Goal: Task Accomplishment & Management: Manage account settings

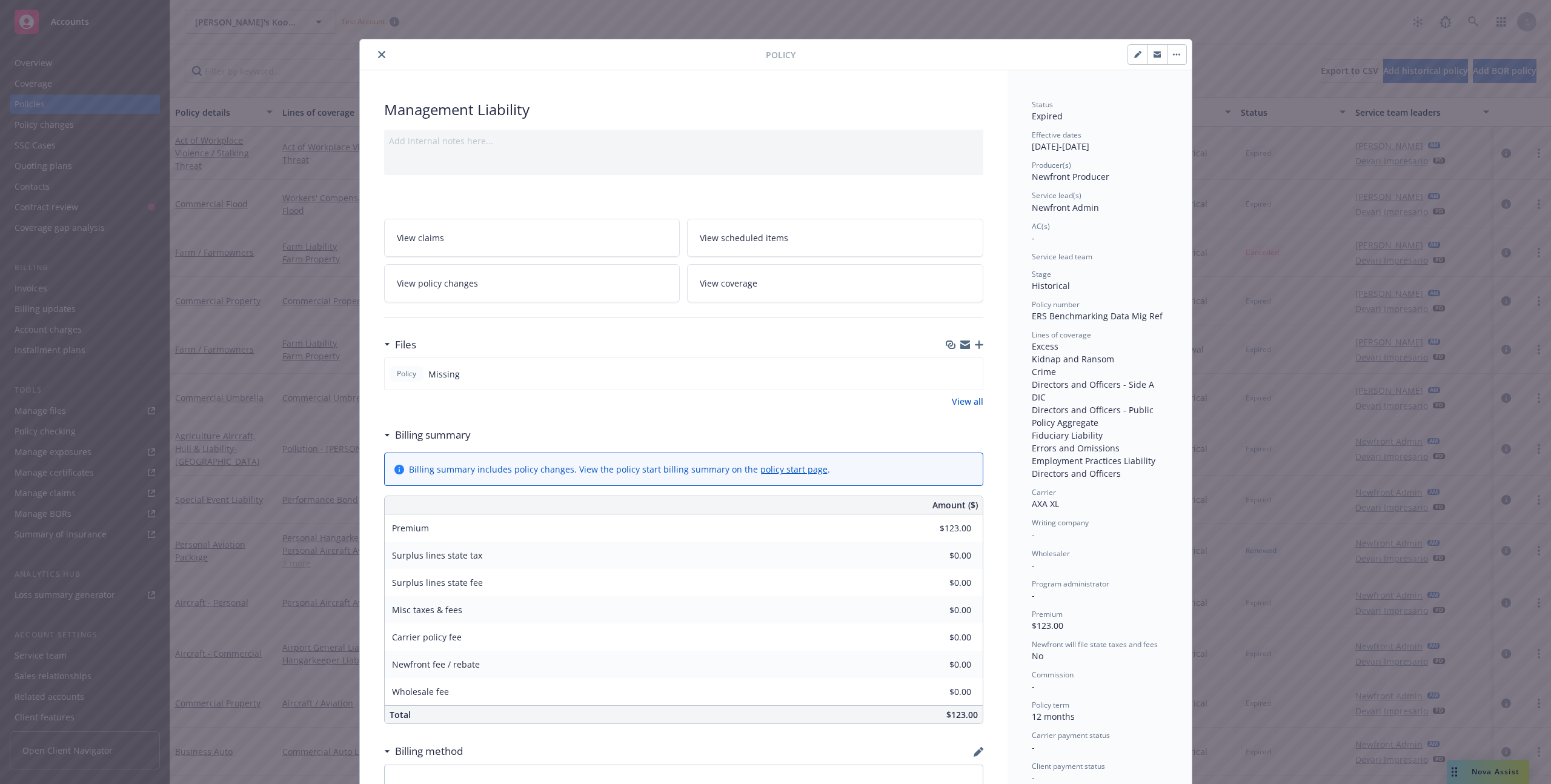
click at [383, 55] on icon "close" at bounding box center [381, 55] width 8 height 8
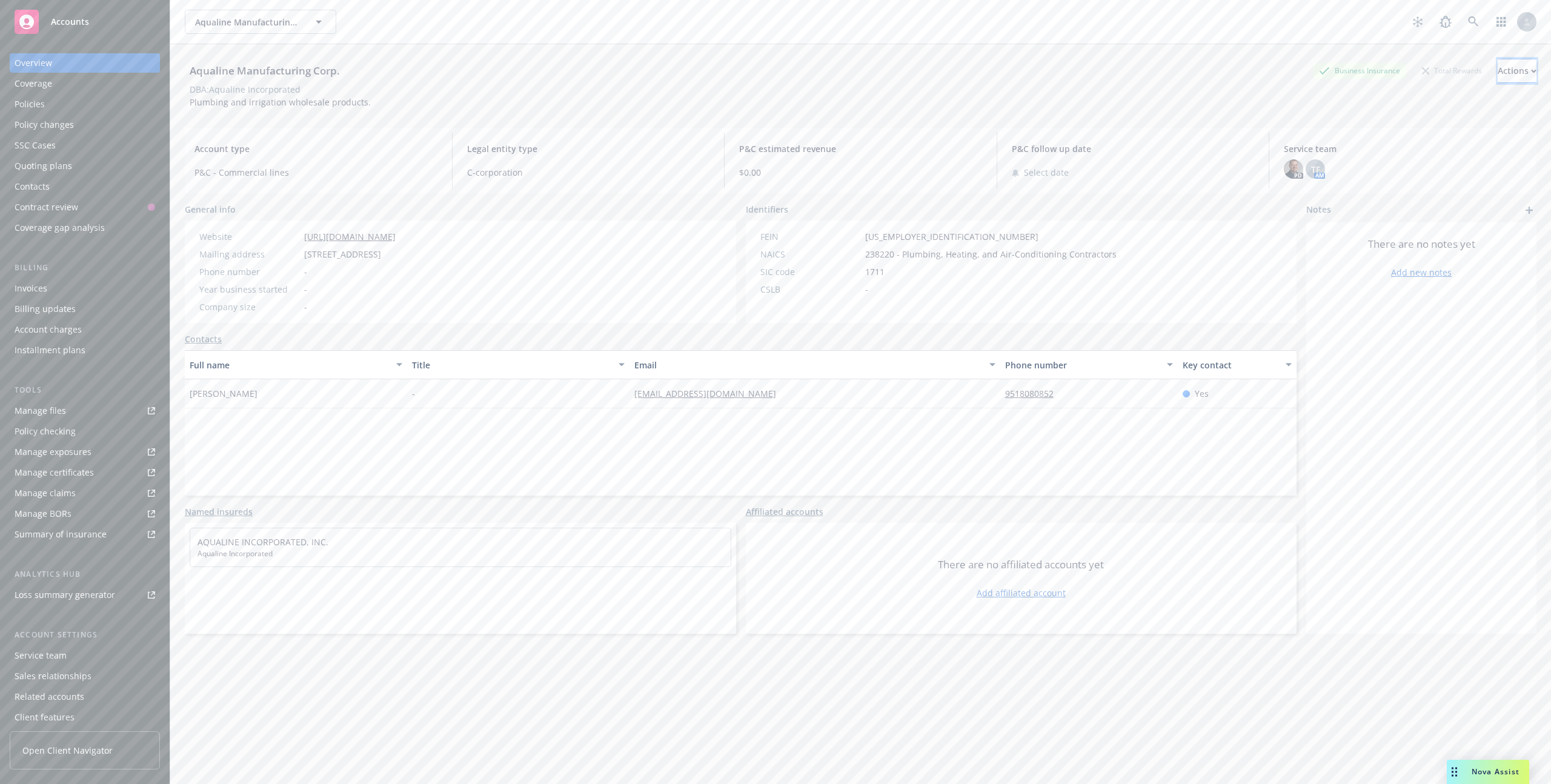
click at [1498, 65] on div "Actions" at bounding box center [1517, 71] width 39 height 23
click at [1398, 125] on link "Edit account summary" at bounding box center [1435, 128] width 198 height 24
select select "US"
select select "C-corporation"
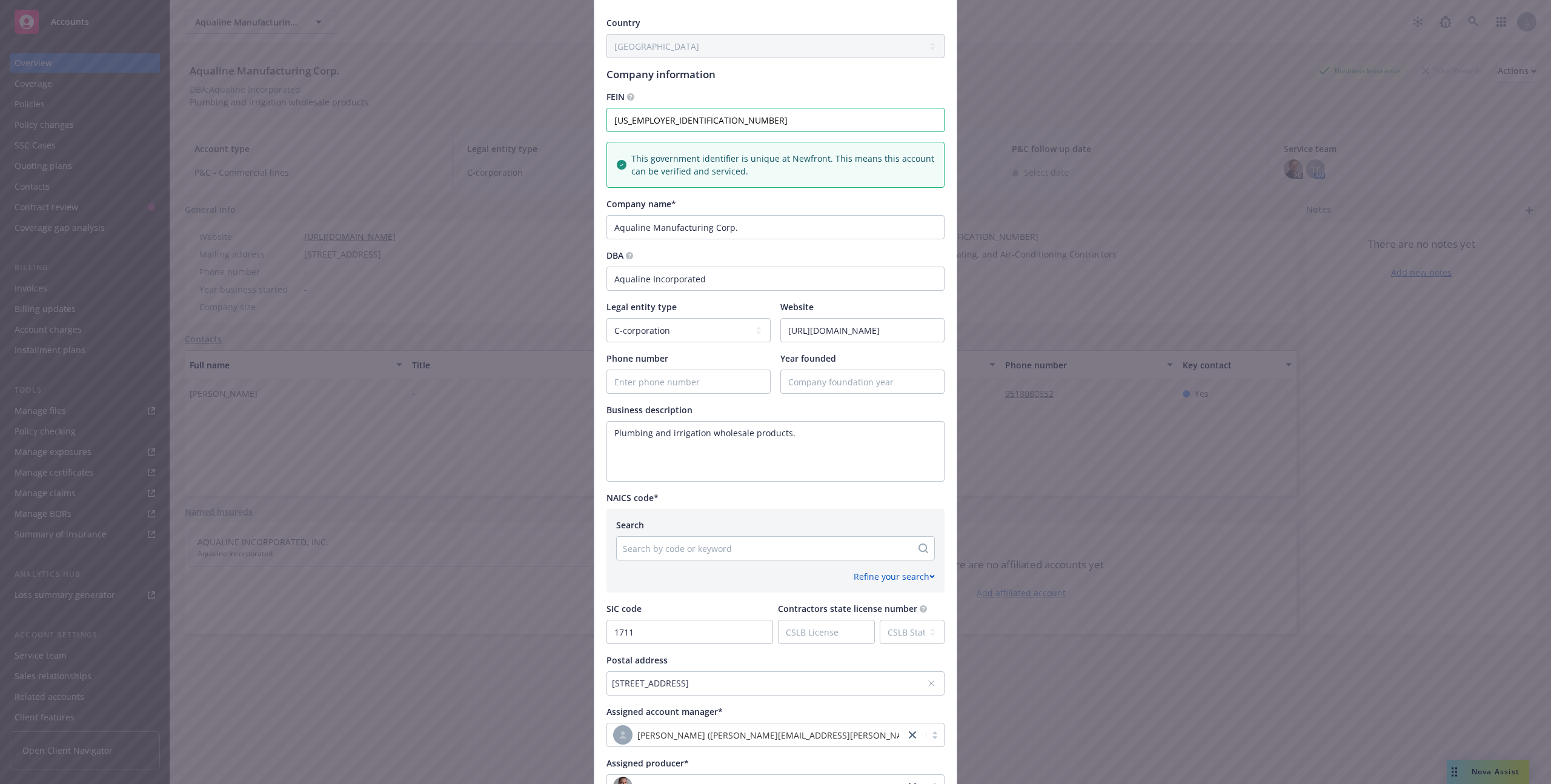
scroll to position [264, 0]
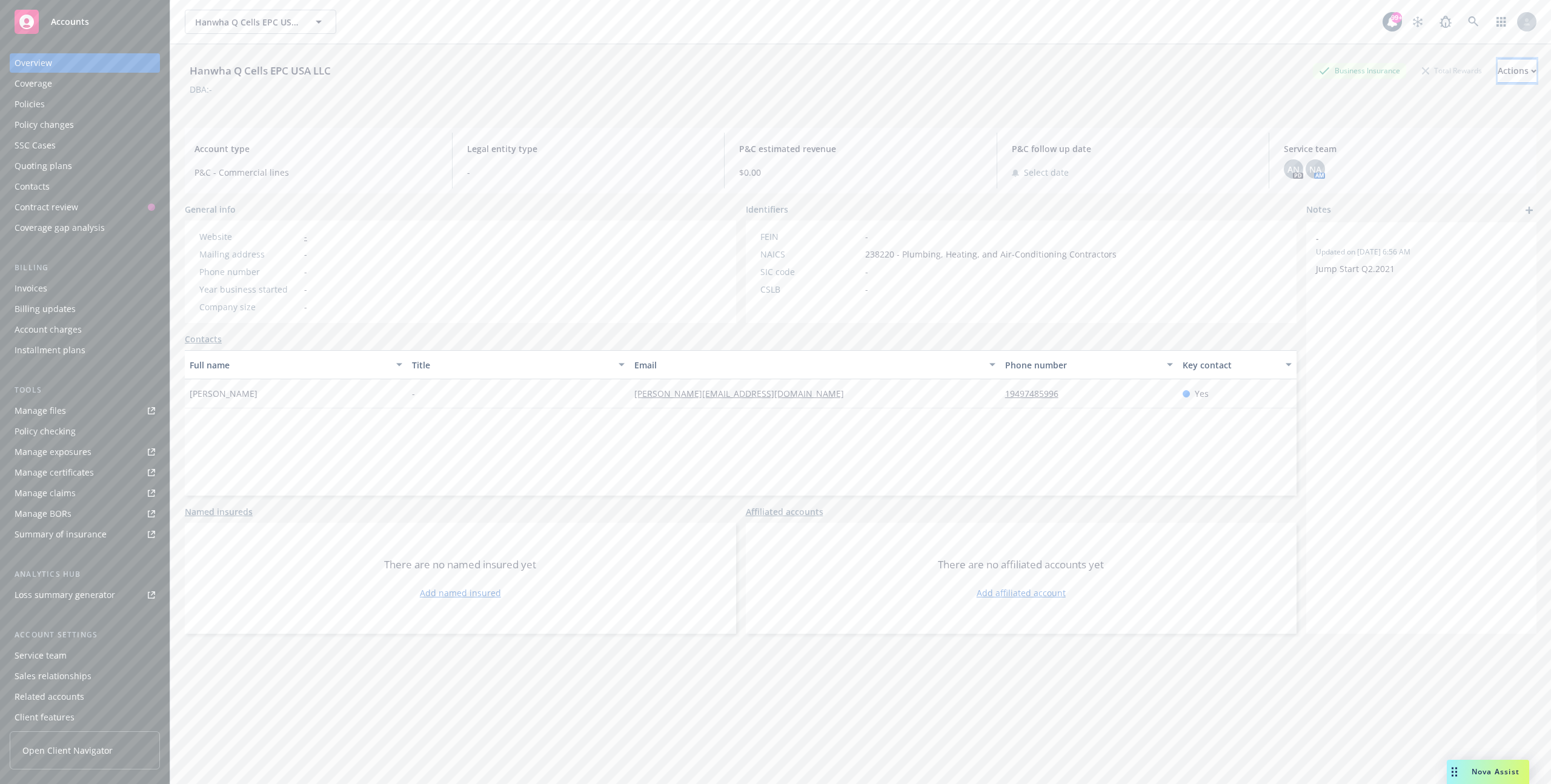
click at [1498, 67] on div "Actions" at bounding box center [1517, 71] width 39 height 23
click at [1385, 122] on link "Edit account summary" at bounding box center [1435, 128] width 198 height 24
select select "US"
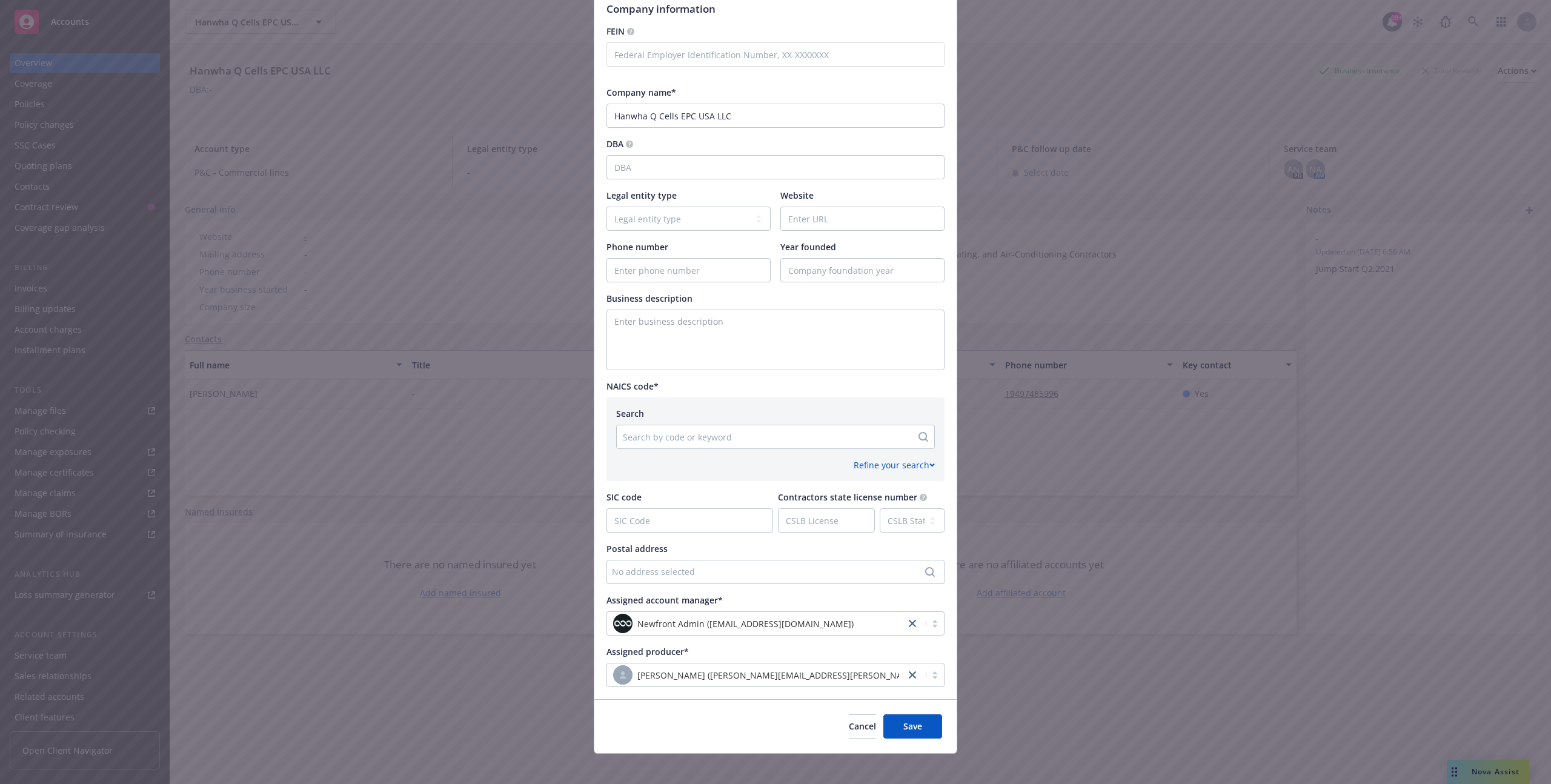
scroll to position [219, 0]
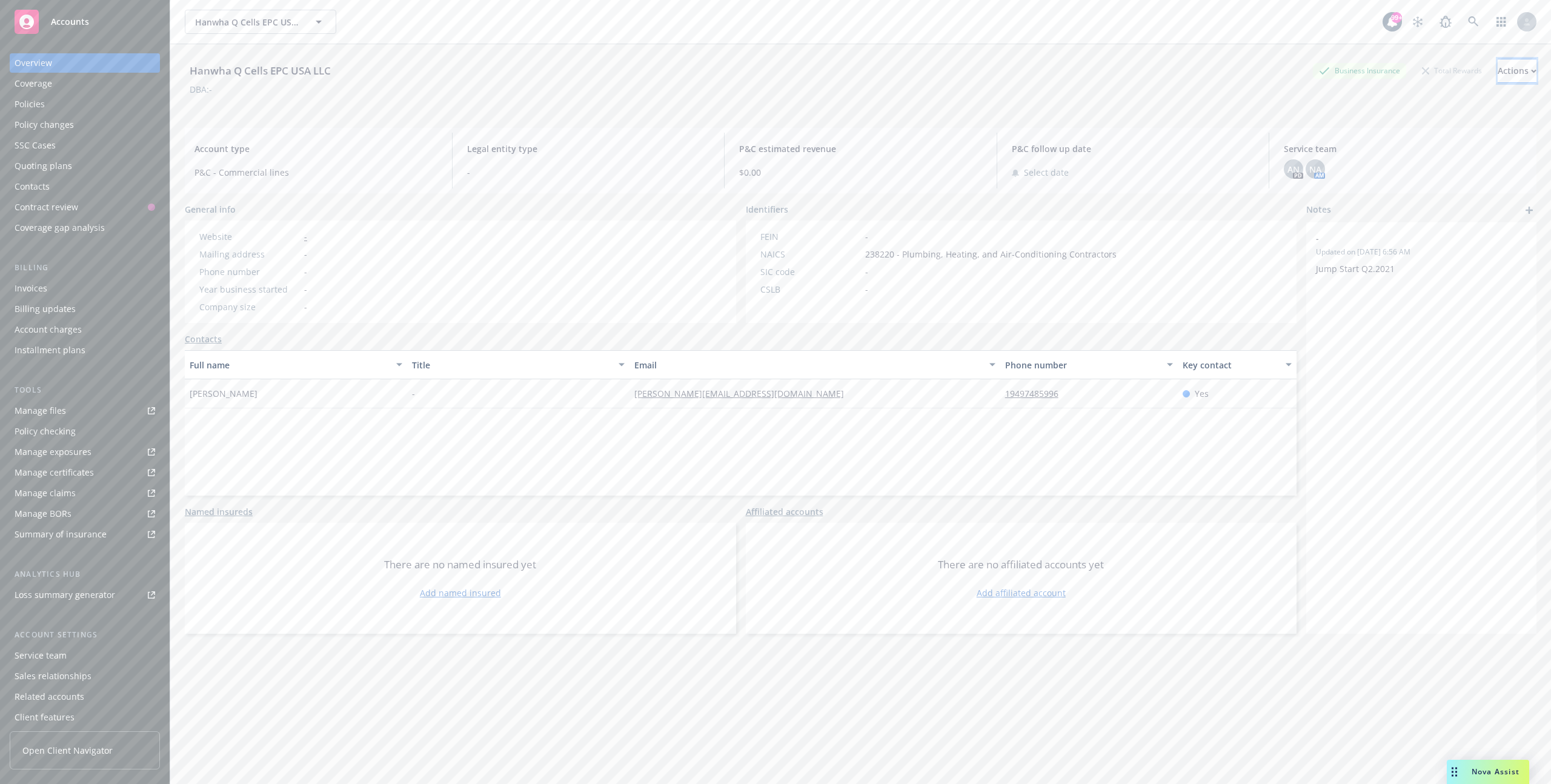
click at [1498, 70] on div "Actions" at bounding box center [1517, 71] width 39 height 23
click at [1498, 71] on div "Actions" at bounding box center [1517, 71] width 39 height 23
click at [1400, 127] on link "Edit account summary" at bounding box center [1435, 128] width 198 height 24
select select "US"
select select "Proprietorship"
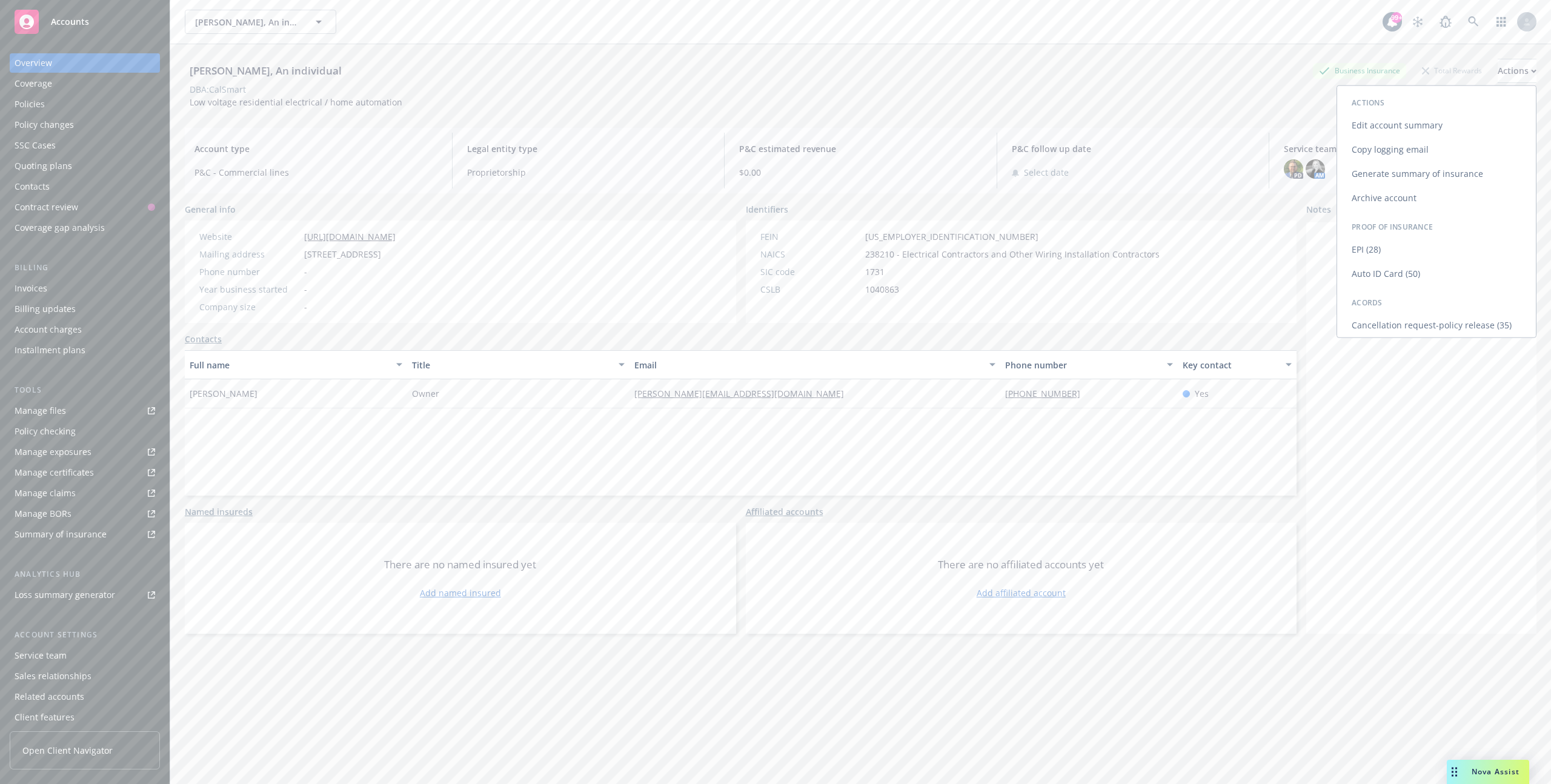
select select "CA"
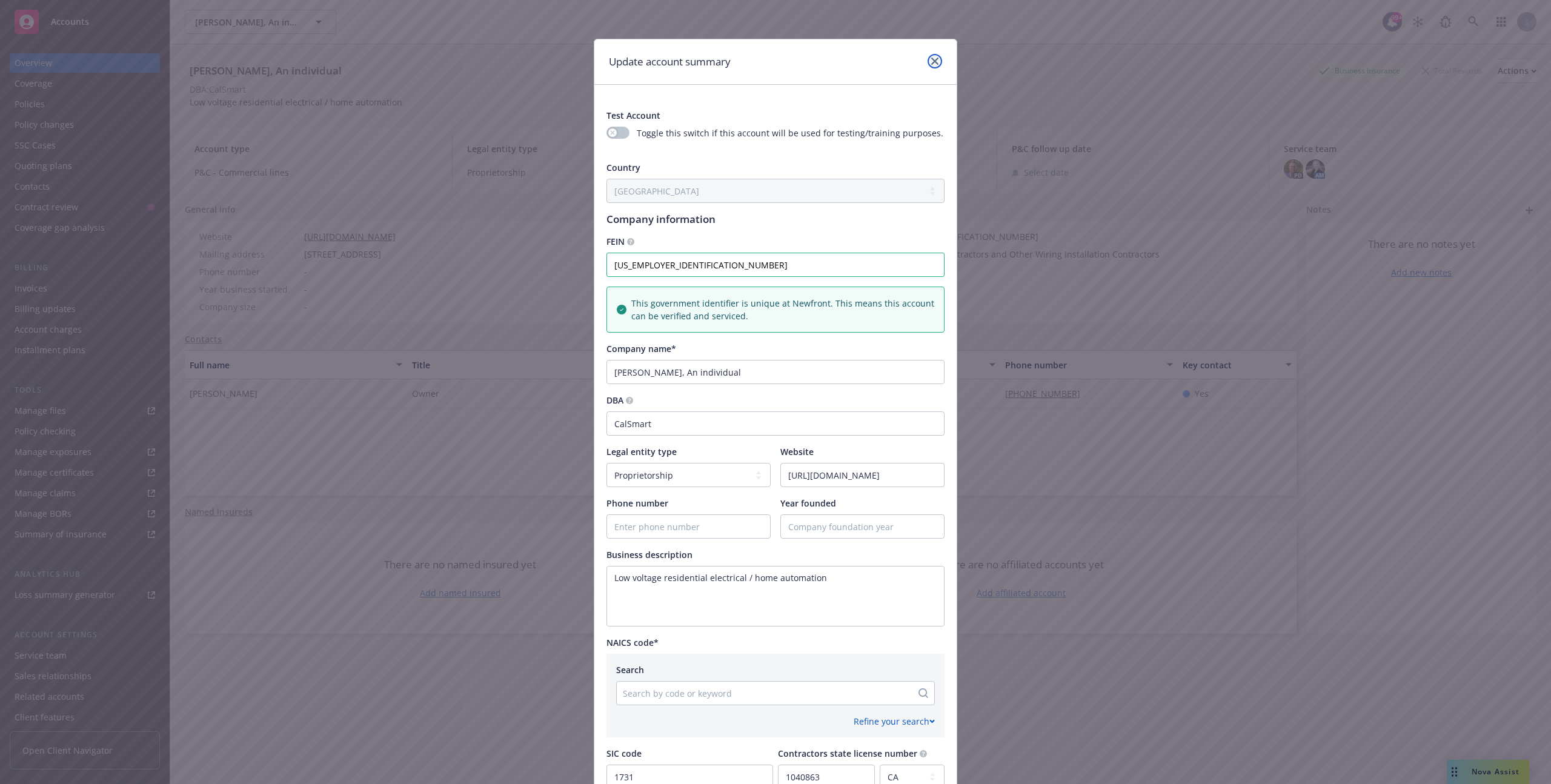
click at [935, 58] on icon "close" at bounding box center [935, 62] width 8 height 8
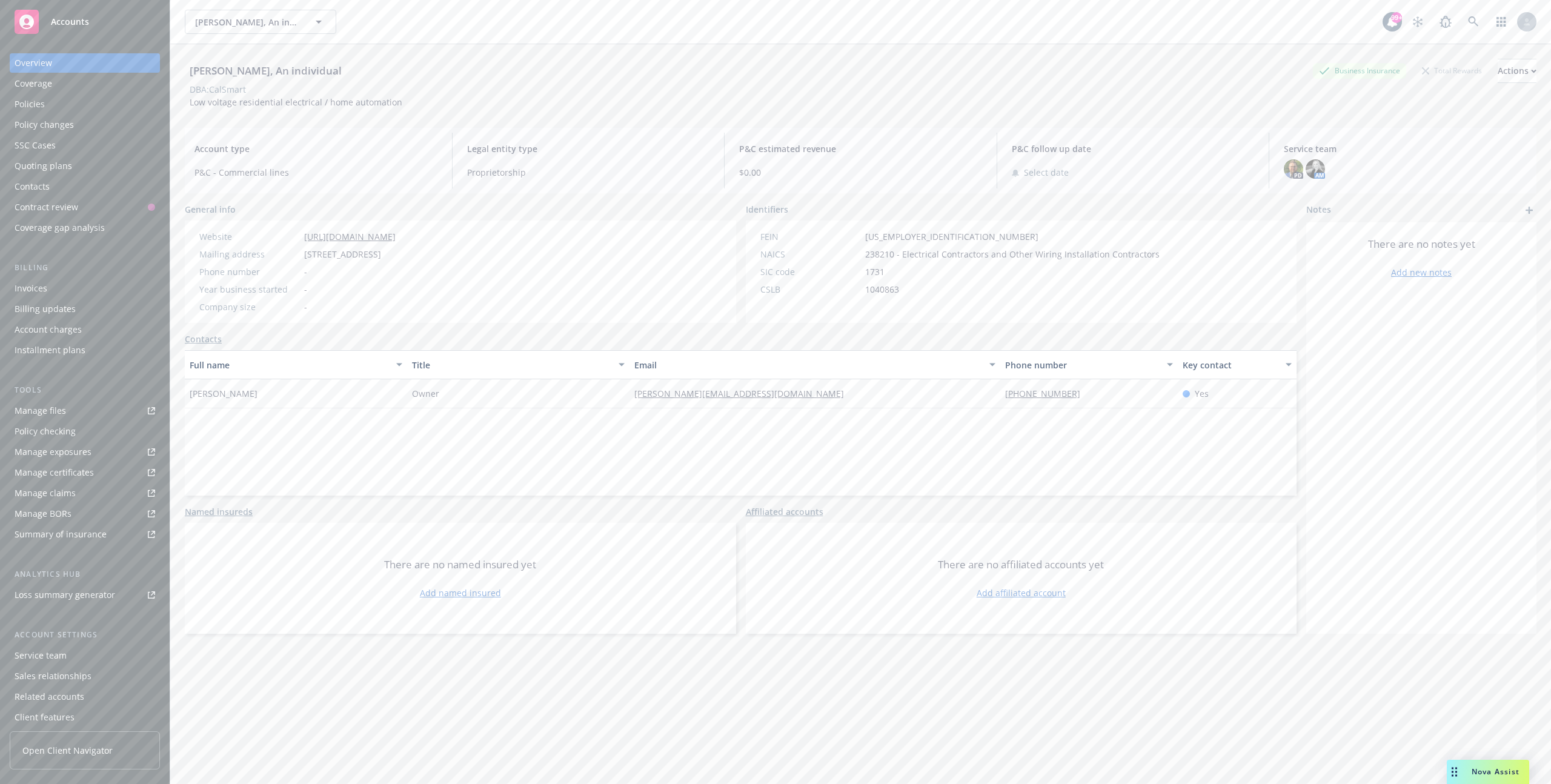
click at [1528, 207] on icon "add" at bounding box center [1529, 210] width 8 height 8
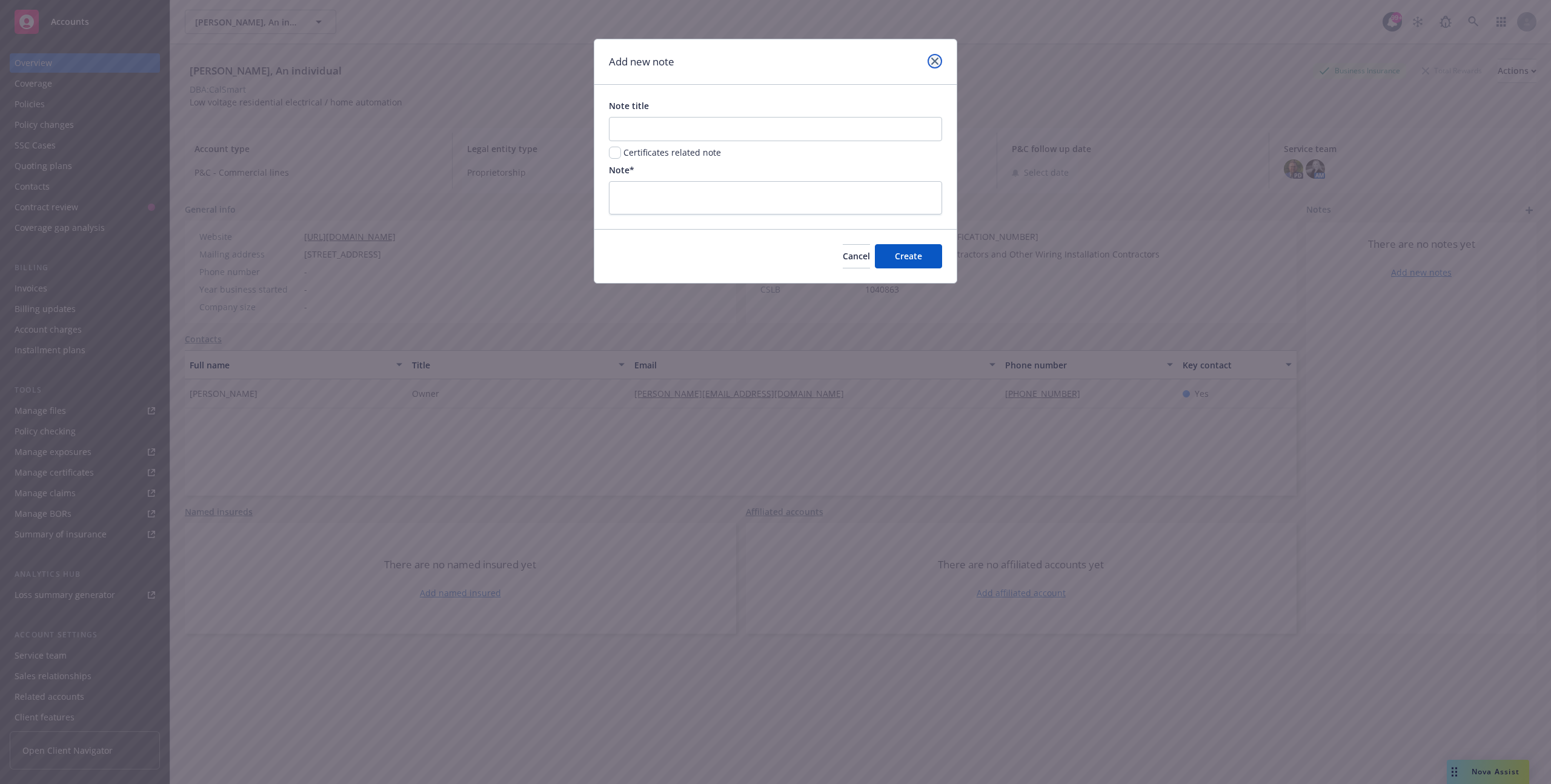
click at [937, 67] on link "close" at bounding box center [935, 61] width 14 height 14
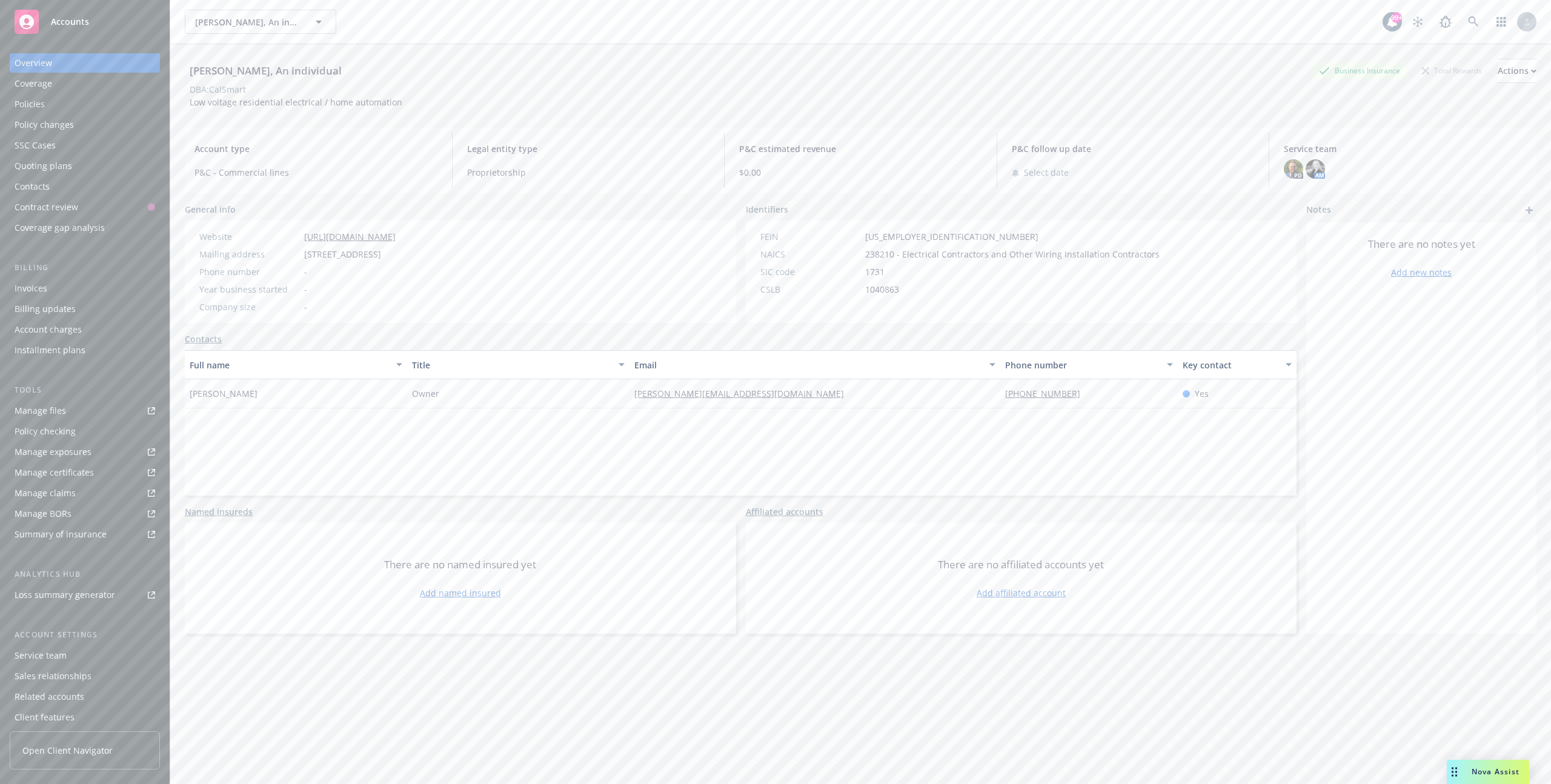
click at [881, 254] on span "238210 - Electrical Contractors and Other Wiring Installation Contractors" at bounding box center [1011, 254] width 294 height 13
copy span "238210"
click at [1498, 74] on div "Actions" at bounding box center [1517, 71] width 39 height 23
click at [1399, 134] on link "Edit account summary" at bounding box center [1435, 128] width 198 height 24
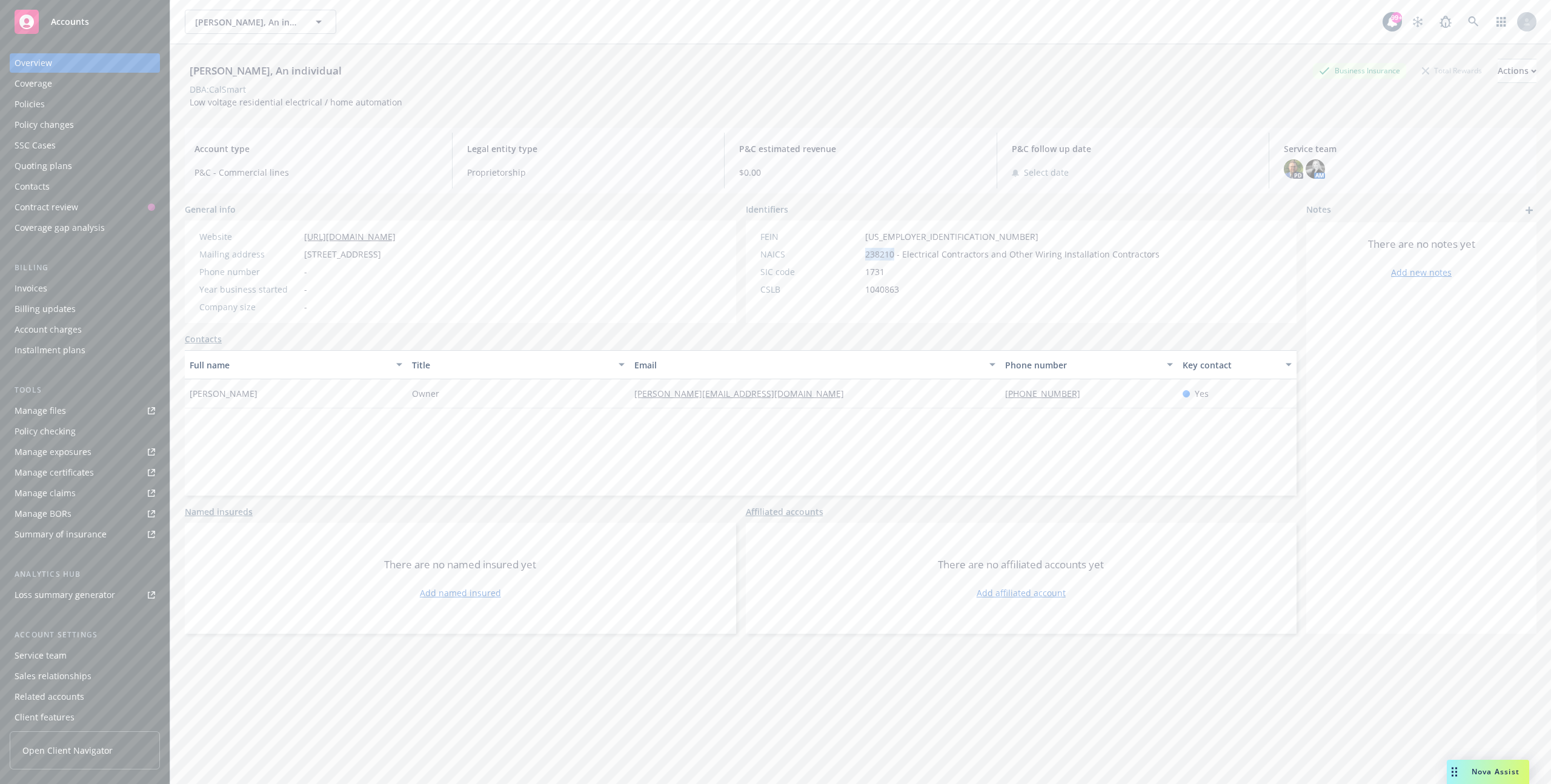
select select "US"
select select "Proprietorship"
select select "CA"
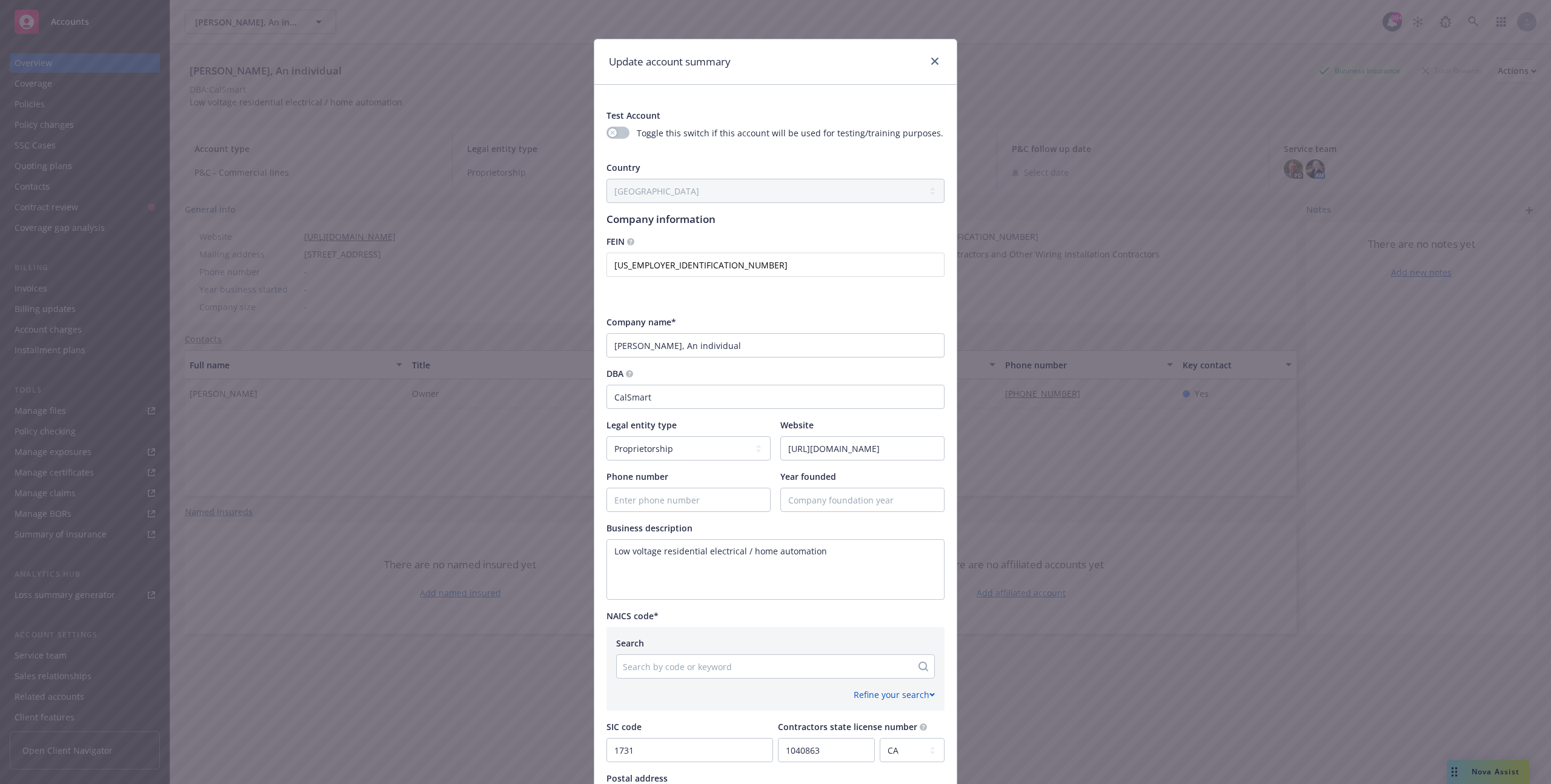
scroll to position [264, 0]
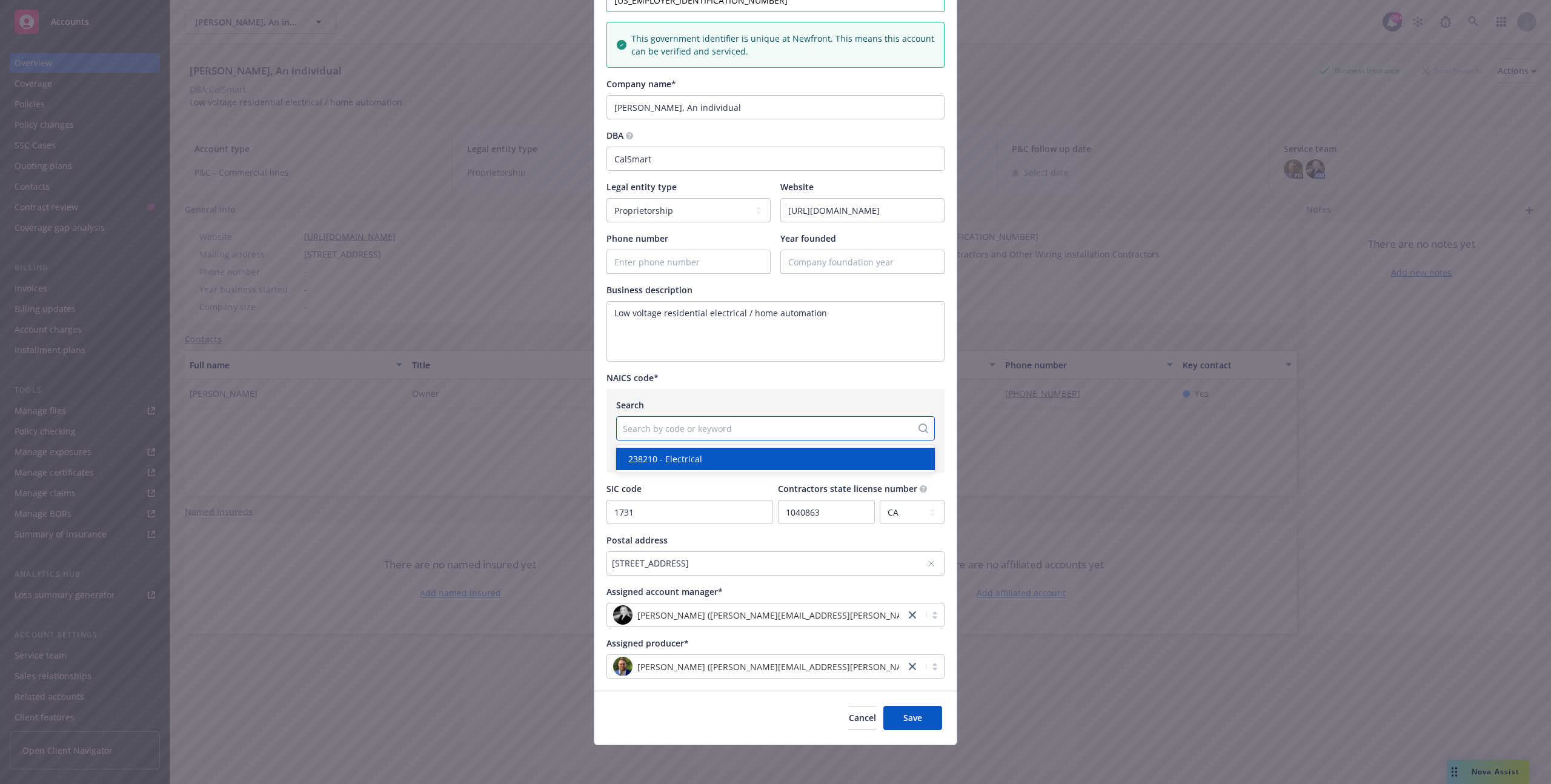
click at [723, 422] on div at bounding box center [764, 428] width 283 height 14
paste input "238210"
type input "238210"
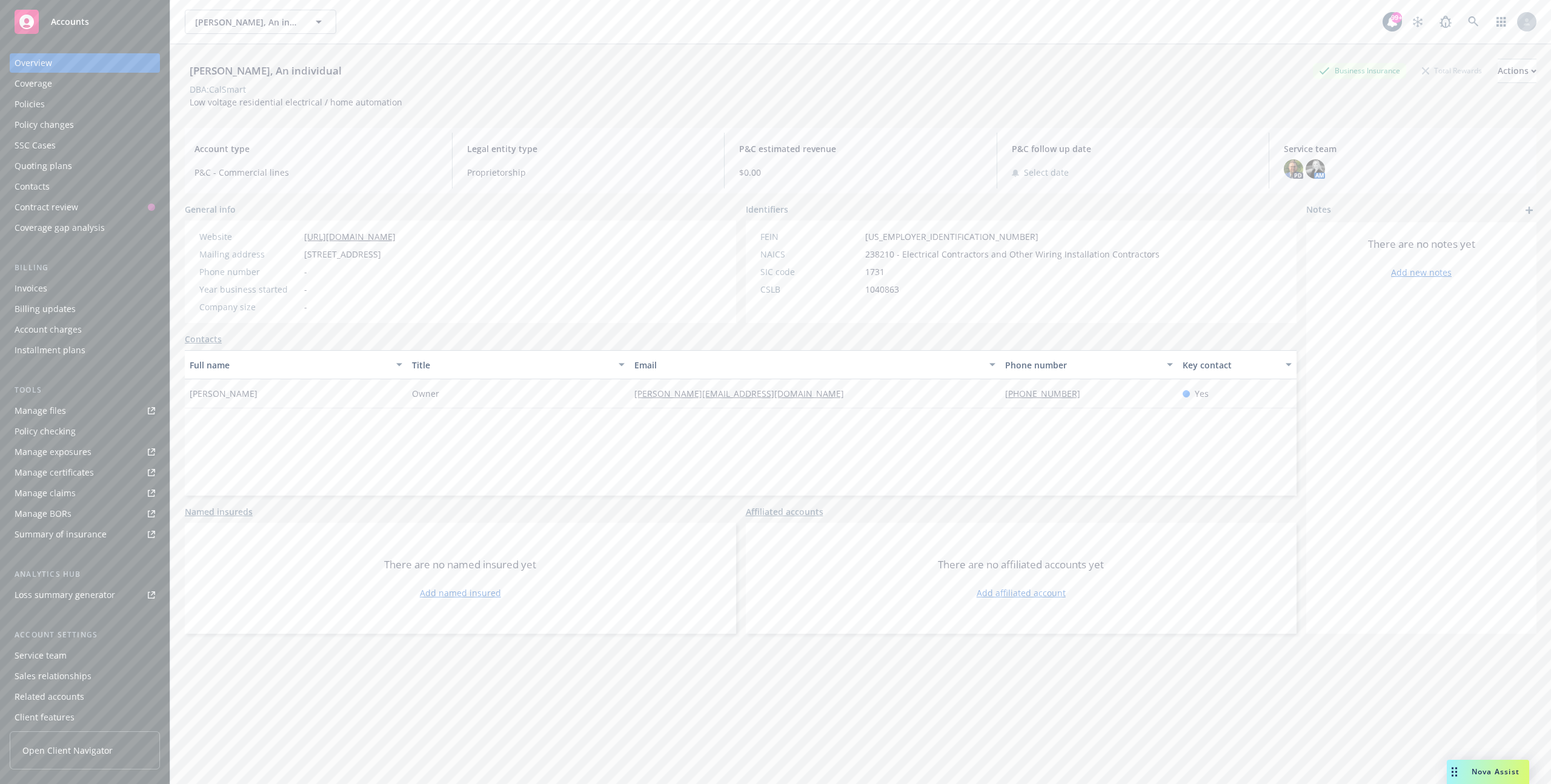
click at [874, 257] on span "238210 - Electrical Contractors and Other Wiring Installation Contractors" at bounding box center [1011, 254] width 294 height 13
click at [815, 293] on div "CSLB" at bounding box center [811, 289] width 100 height 13
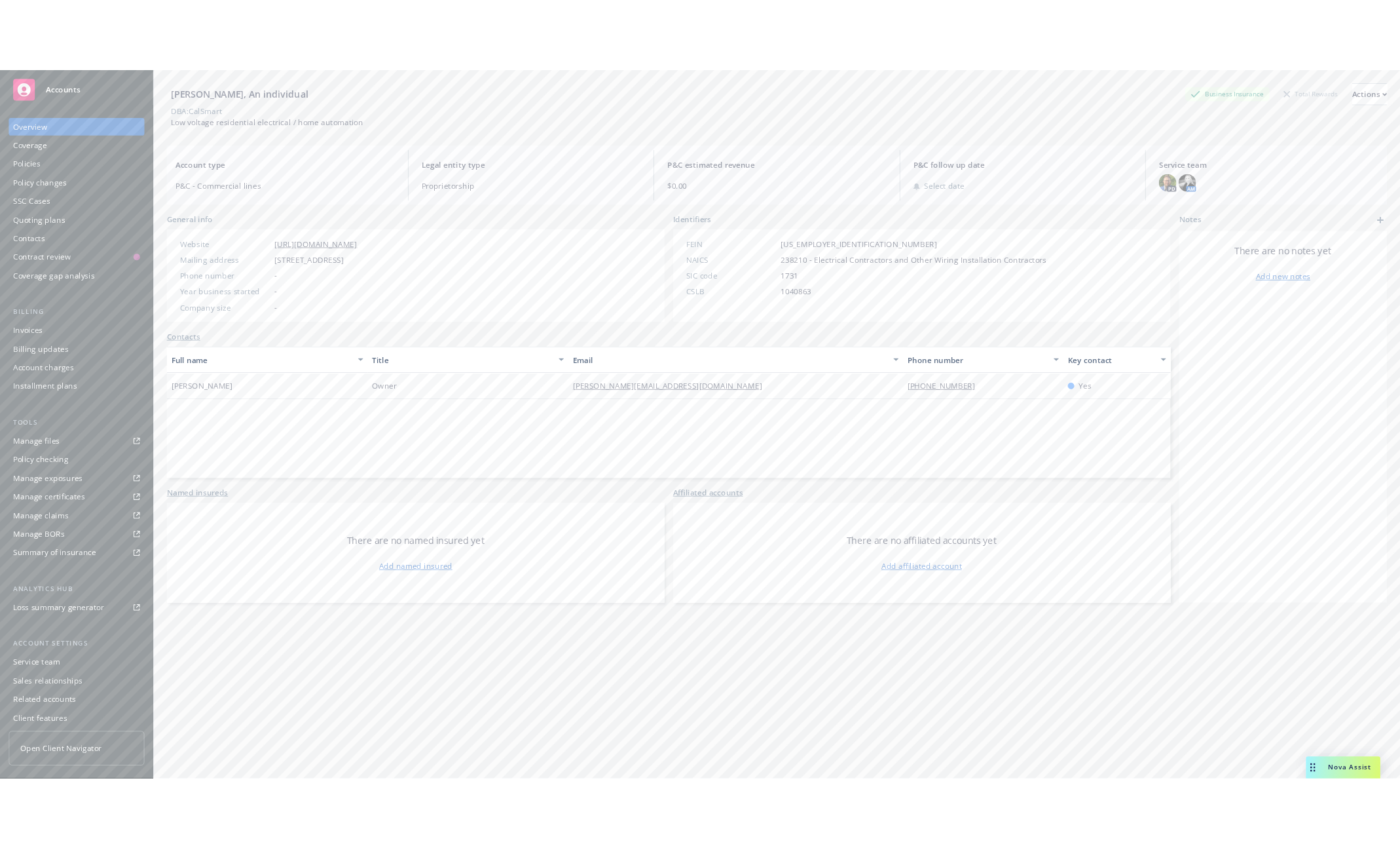
scroll to position [0, 0]
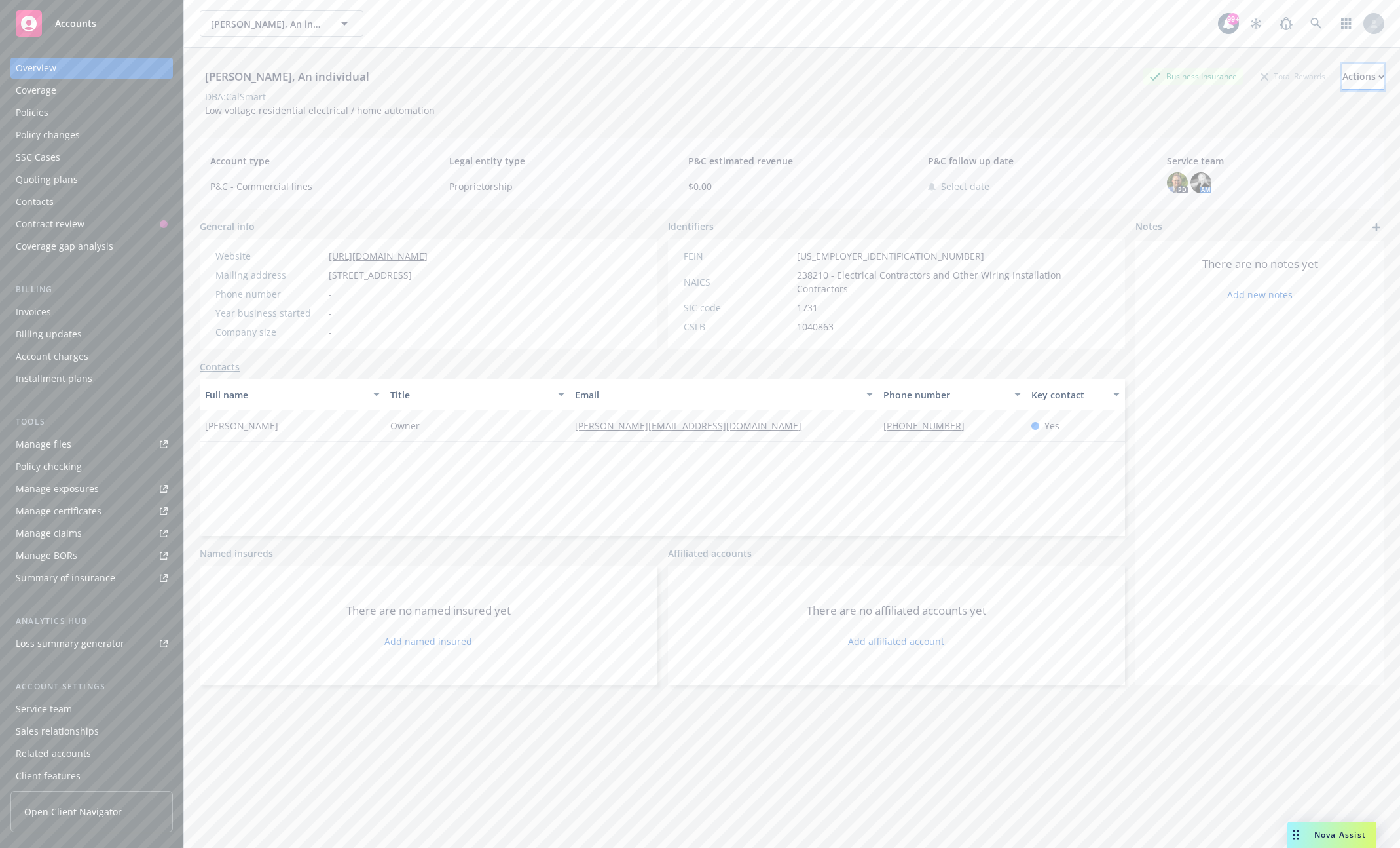
click at [1342, 79] on div "Actions" at bounding box center [1363, 76] width 42 height 25
click at [1215, 139] on link "Edit account summary" at bounding box center [1276, 138] width 214 height 26
select select "US"
select select "Proprietorship"
select select "CA"
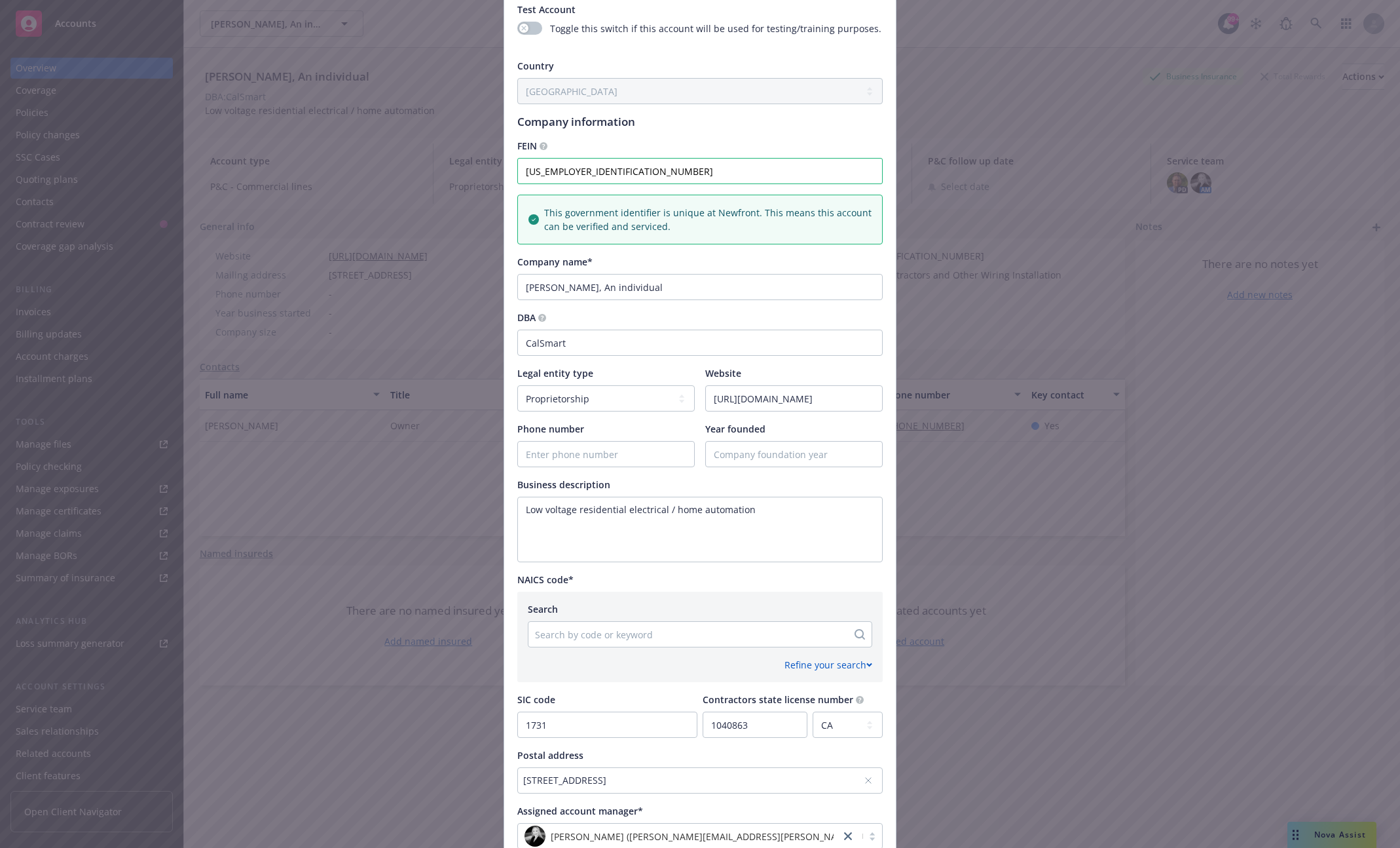
scroll to position [113, 0]
click at [639, 641] on div at bounding box center [688, 636] width 306 height 16
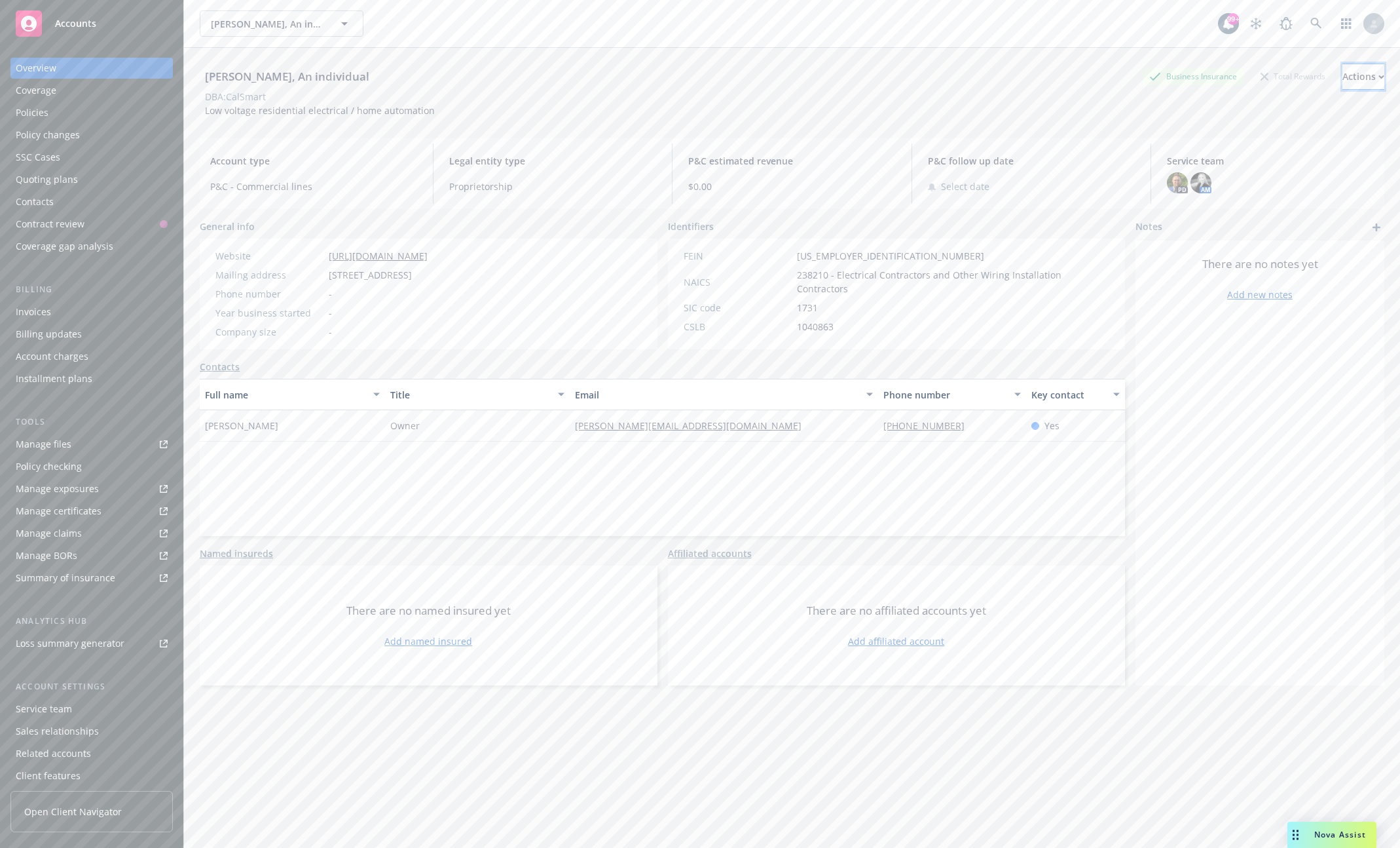
click at [1372, 69] on button "Actions" at bounding box center [1363, 76] width 42 height 26
click at [1236, 141] on link "Edit account summary" at bounding box center [1276, 138] width 214 height 26
select select "US"
select select "Proprietorship"
select select "CA"
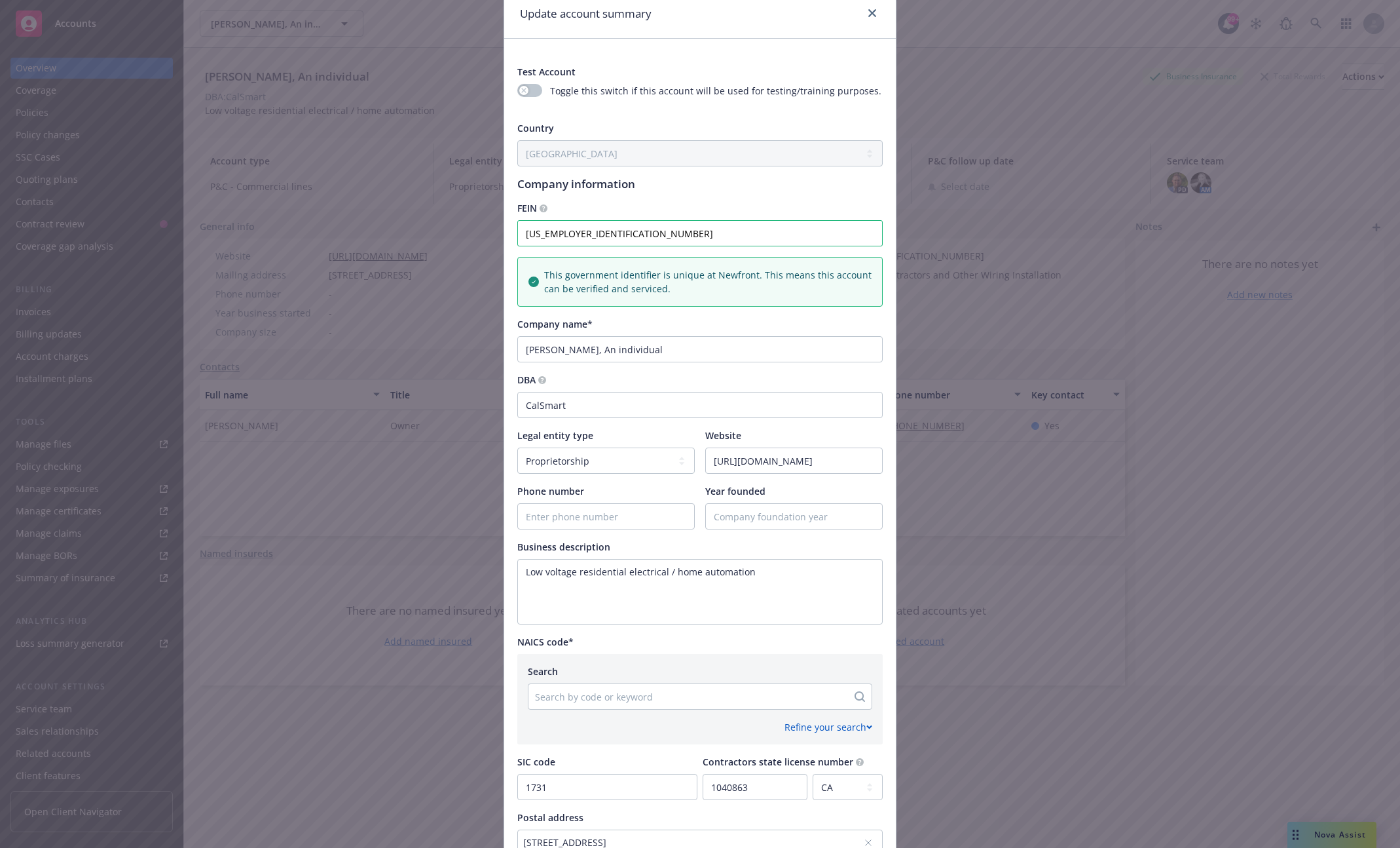
scroll to position [49, 0]
click at [462, 265] on div "Update account summary Test Account Toggle this switch if this account will be …" at bounding box center [700, 424] width 1400 height 848
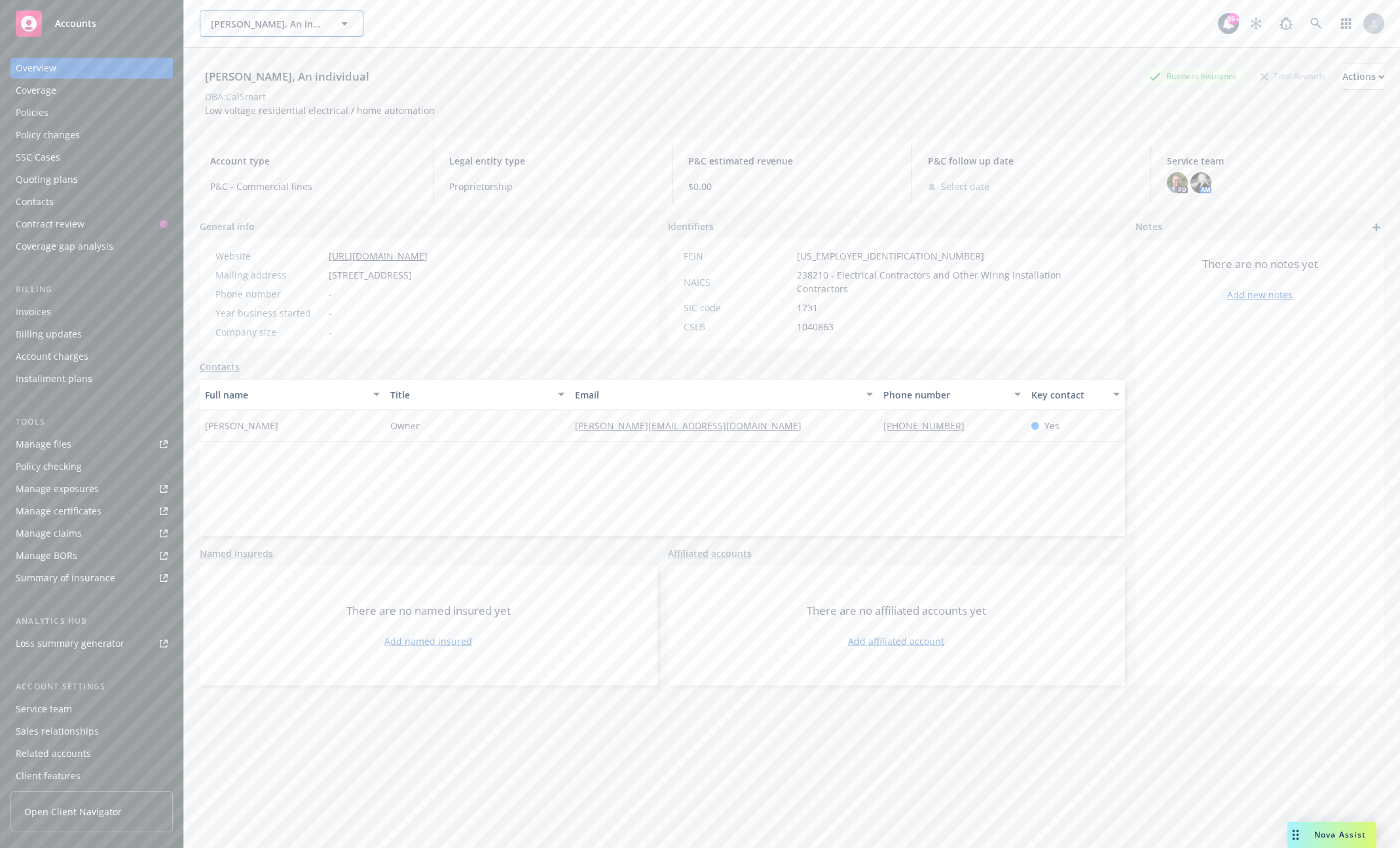
click at [289, 12] on button "Vito Adamo, An individual" at bounding box center [281, 24] width 163 height 26
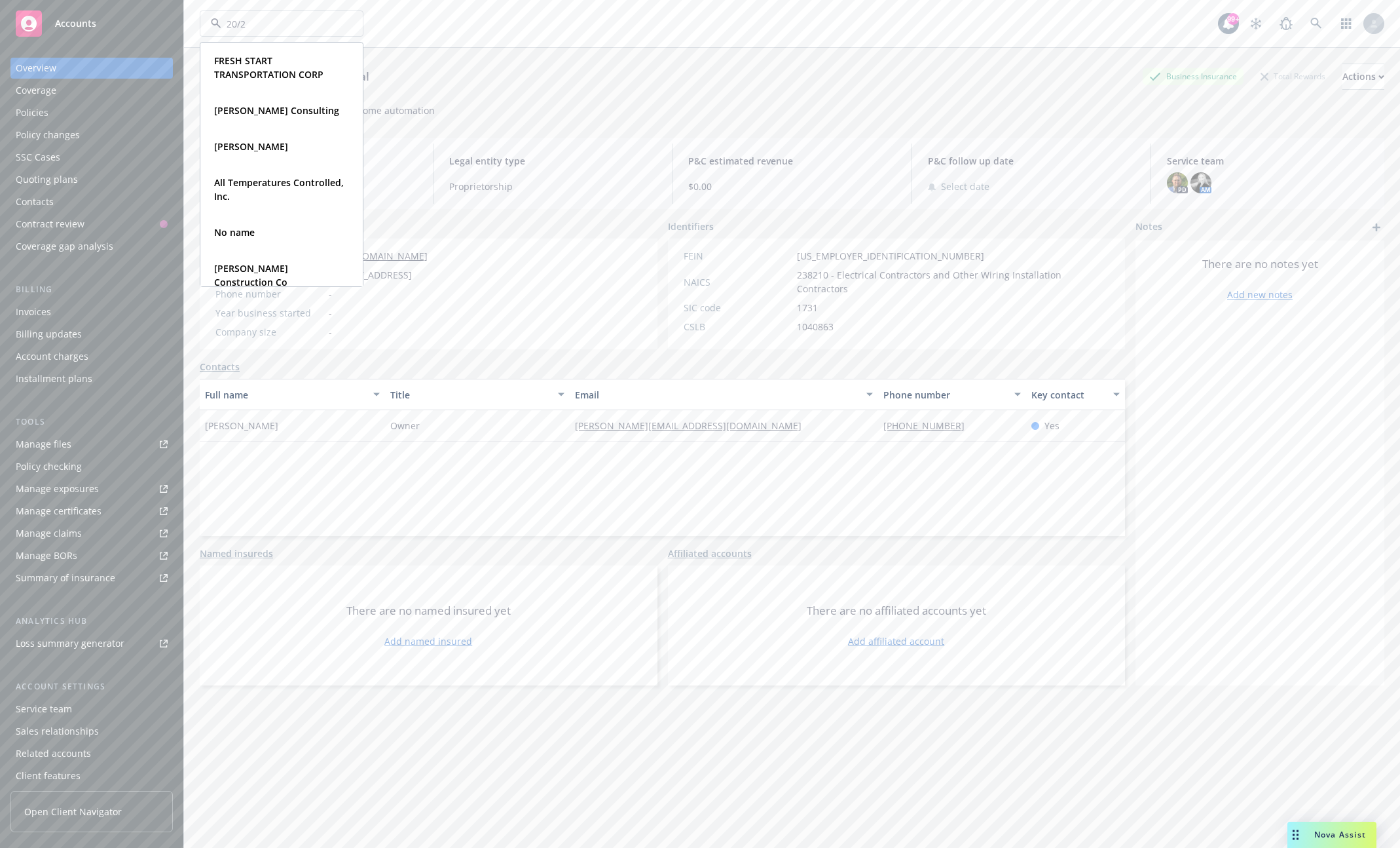
type input "20/20"
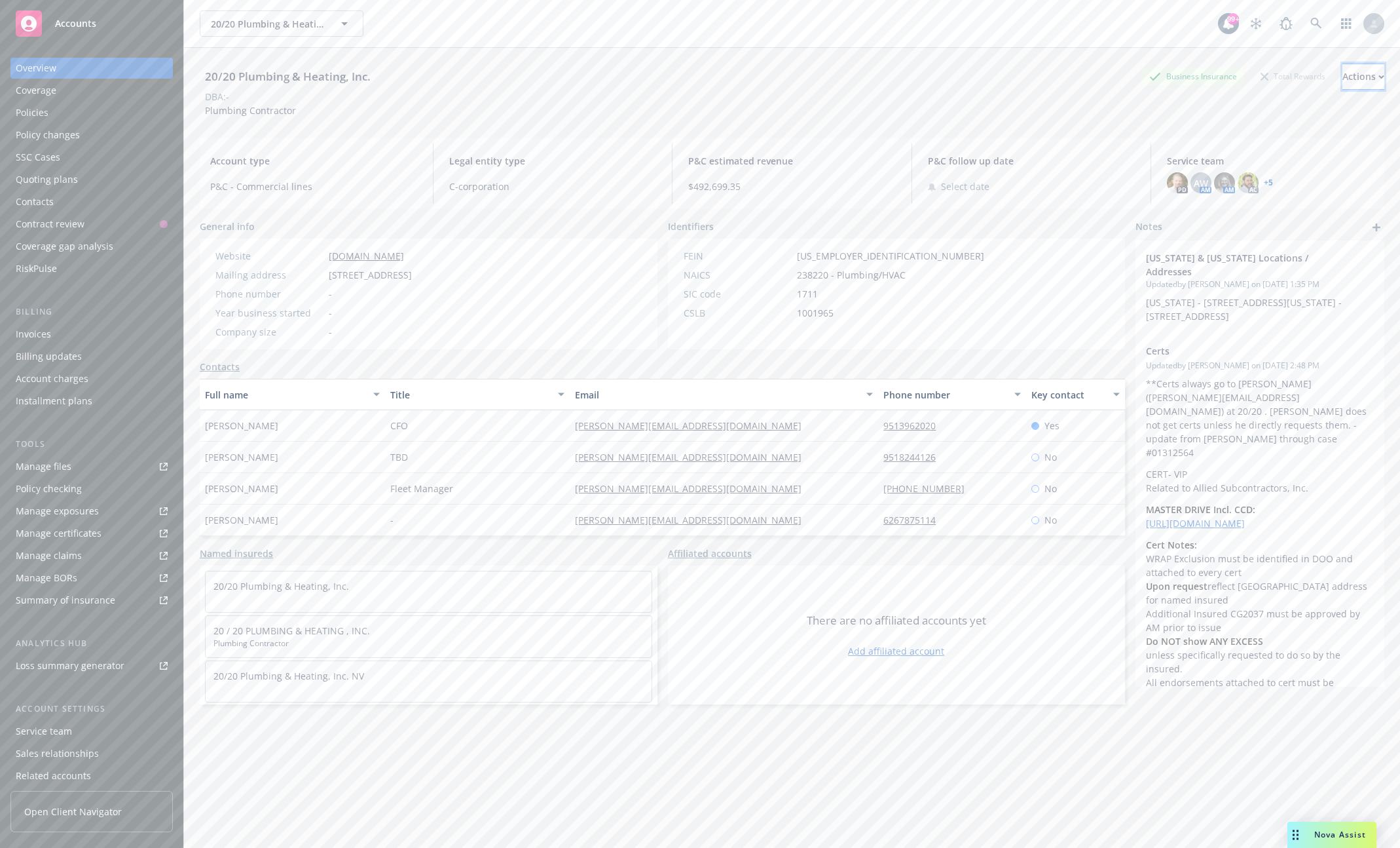
click at [1352, 84] on div "Actions" at bounding box center [1363, 76] width 42 height 25
click at [1241, 141] on link "Edit account summary" at bounding box center [1276, 138] width 214 height 26
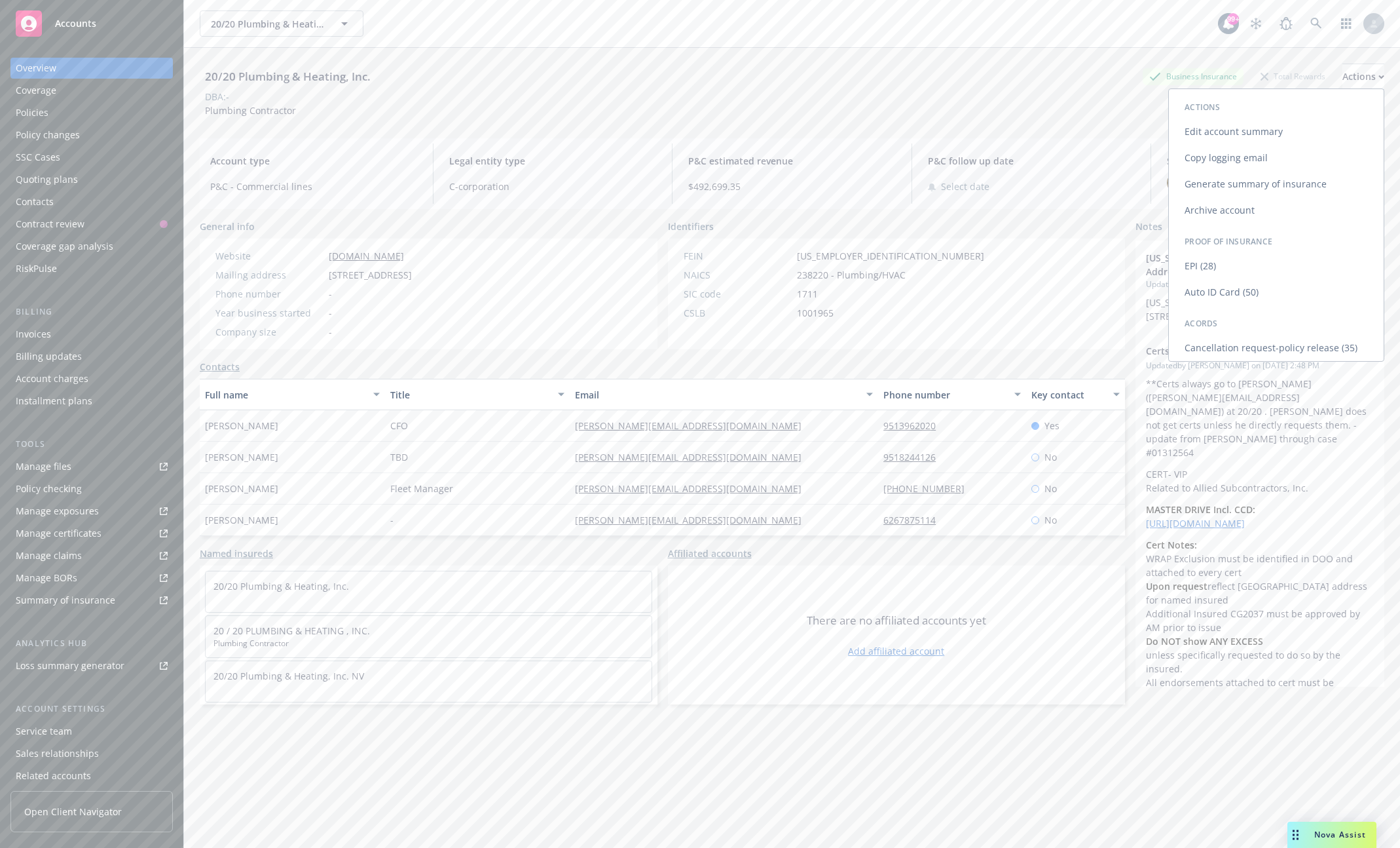
select select "US"
select select "C-corporation"
select select "CA"
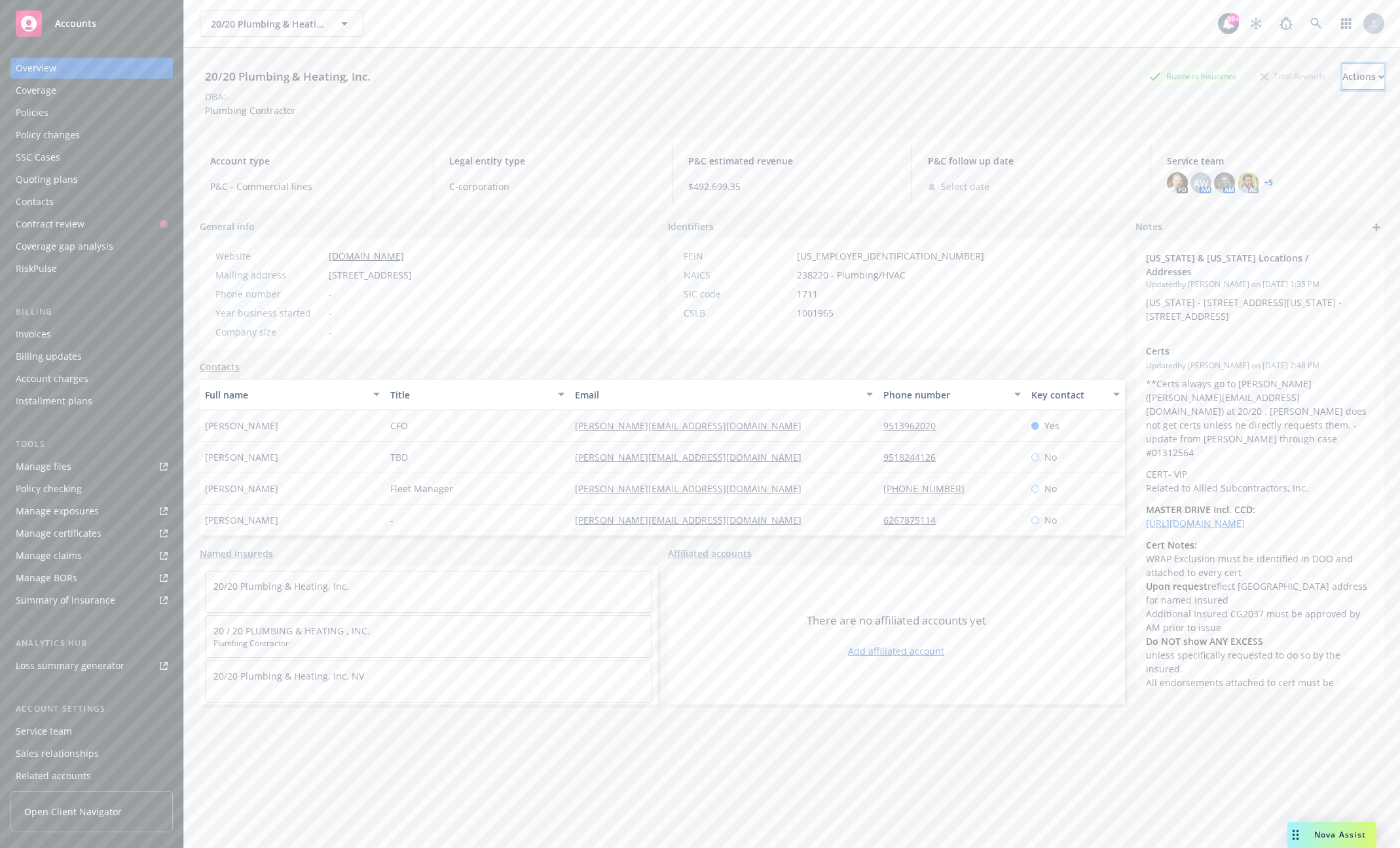
click at [1342, 76] on div "Actions" at bounding box center [1363, 76] width 42 height 25
click at [1240, 136] on link "Edit account summary" at bounding box center [1276, 138] width 214 height 26
select select "US"
select select "C-corporation"
select select "CA"
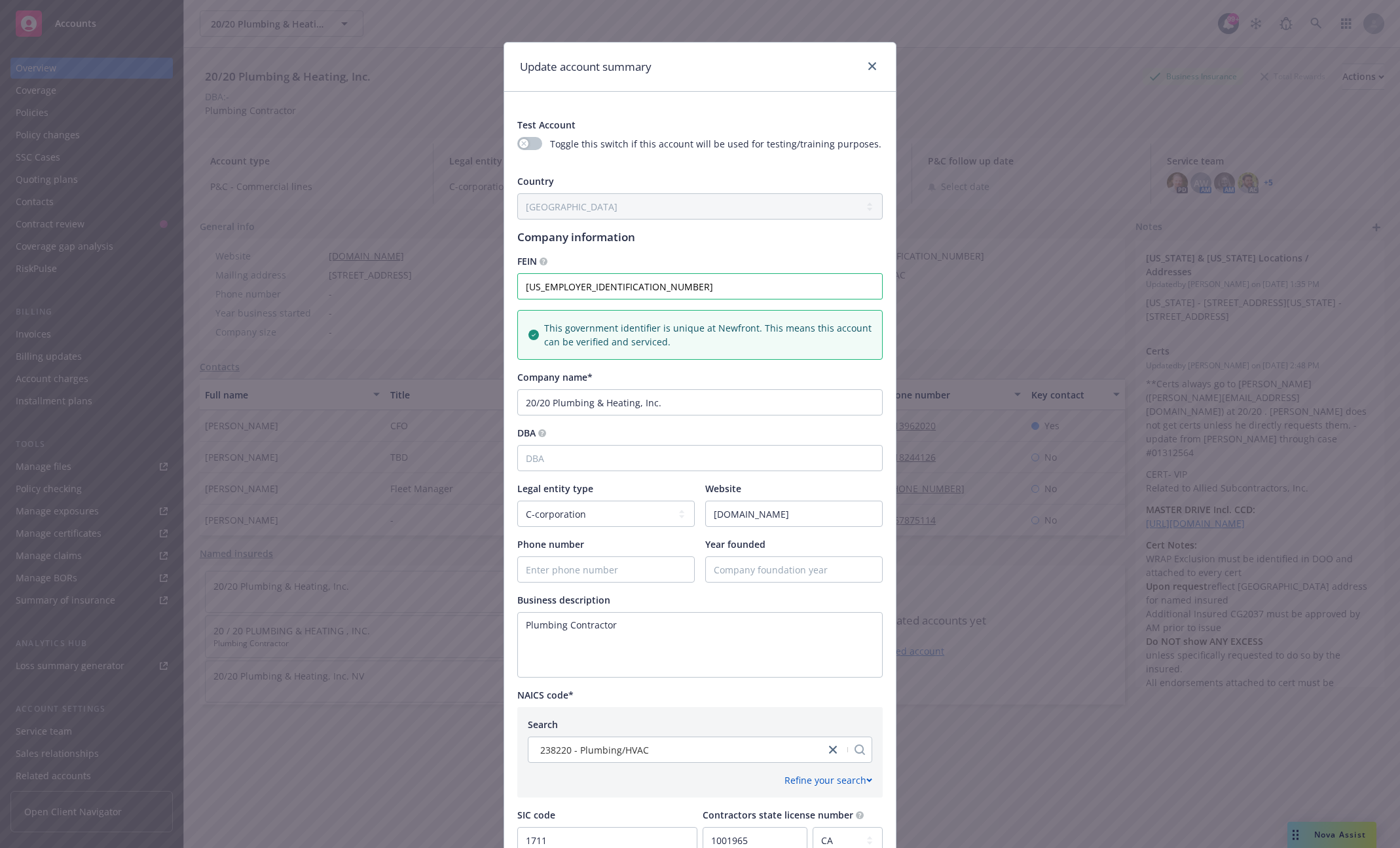
click at [1146, 32] on div "Update account summary Test Account Toggle this switch if this account will be …" at bounding box center [700, 424] width 1400 height 848
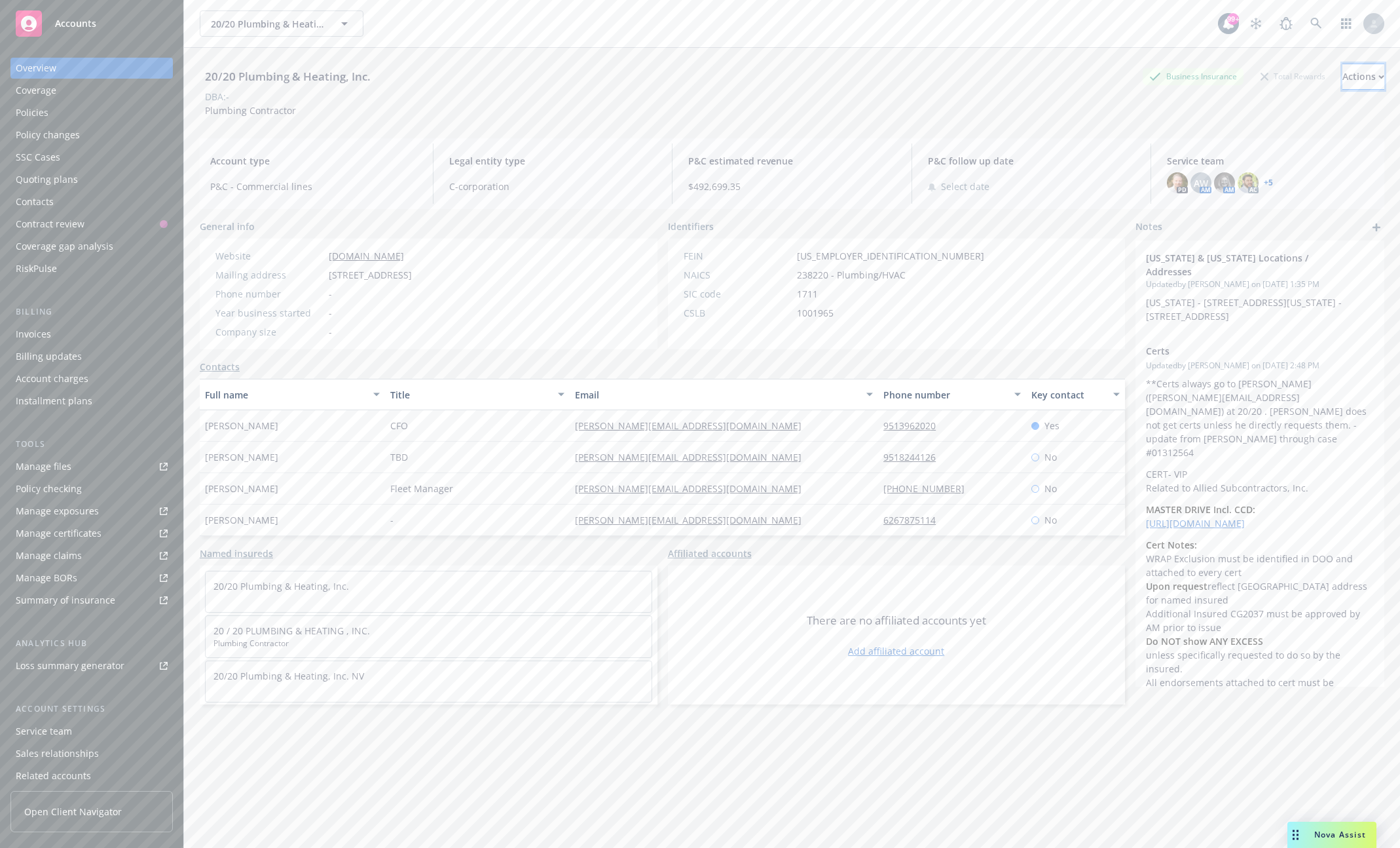
click at [1349, 85] on div "Actions" at bounding box center [1363, 76] width 42 height 25
click at [1254, 136] on link "Edit account summary" at bounding box center [1276, 138] width 214 height 26
select select "US"
select select "C-corporation"
select select "CA"
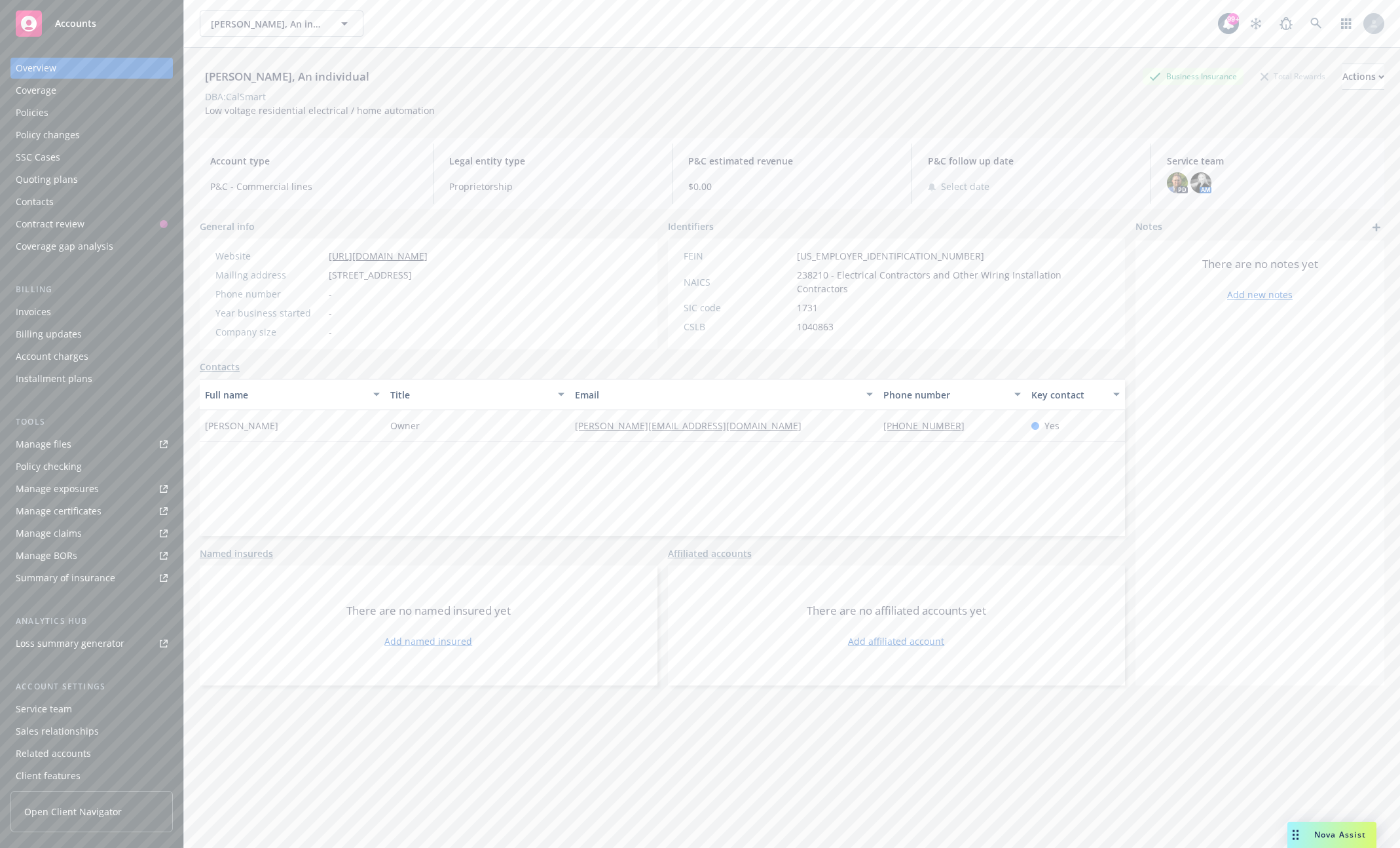
click at [283, 166] on span "Account type" at bounding box center [314, 160] width 207 height 14
click at [217, 79] on div "Vito Adamo, An individual" at bounding box center [287, 76] width 175 height 17
drag, startPoint x: 217, startPoint y: 79, endPoint x: 247, endPoint y: 79, distance: 30.0
click at [247, 79] on div "Vito Adamo, An individual" at bounding box center [287, 76] width 175 height 17
copy div "Vito Adamo"
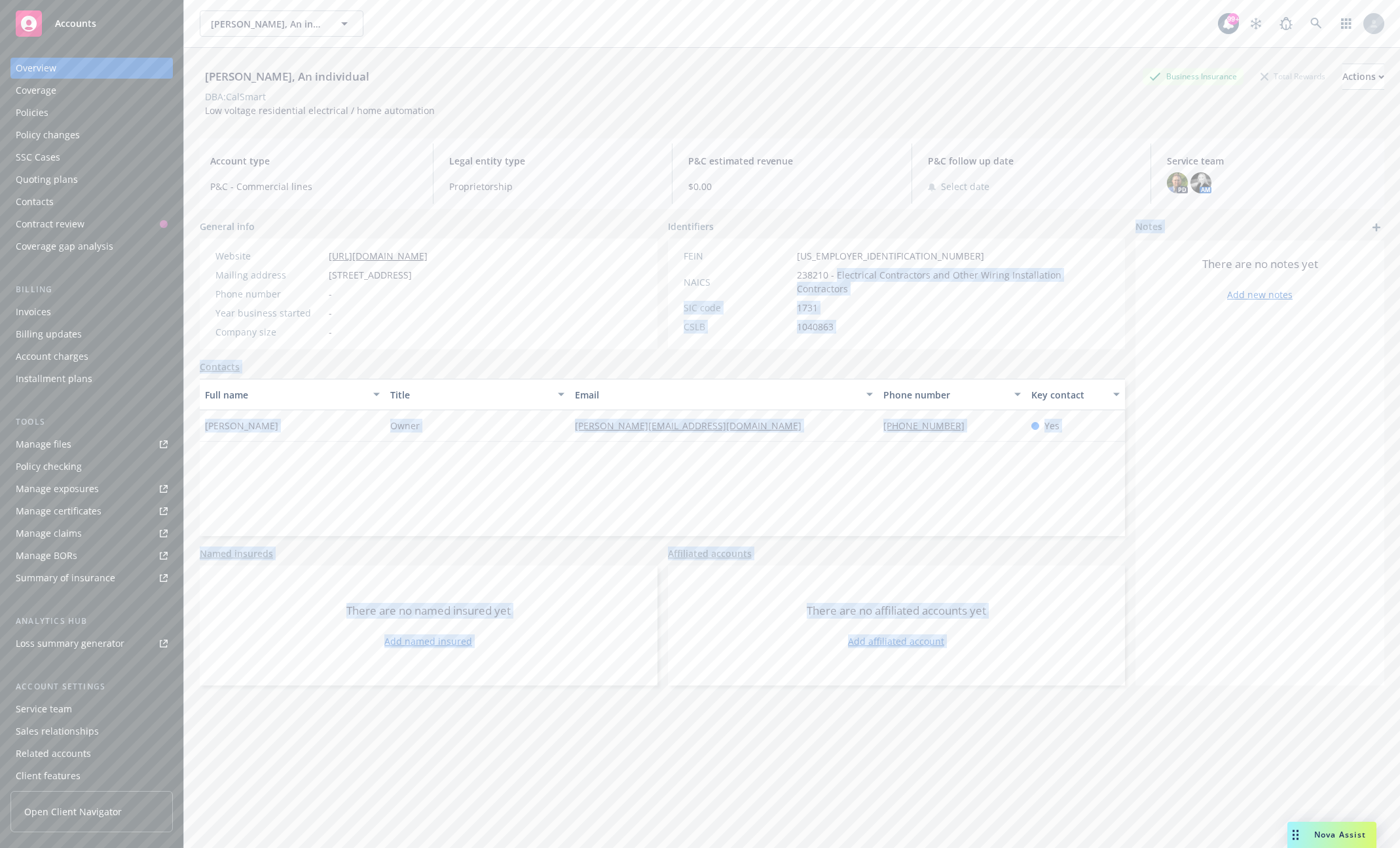
copy div "Electrical Contractors and Other Wiring Installation Contractors SIC code 1731 …"
drag, startPoint x: 836, startPoint y: 274, endPoint x: 1148, endPoint y: 270, distance: 312.0
click at [1148, 270] on div "General info Website https://calsmart.com/ Mailing address PO Box 5382, Monteci…" at bounding box center [792, 452] width 1185 height 466
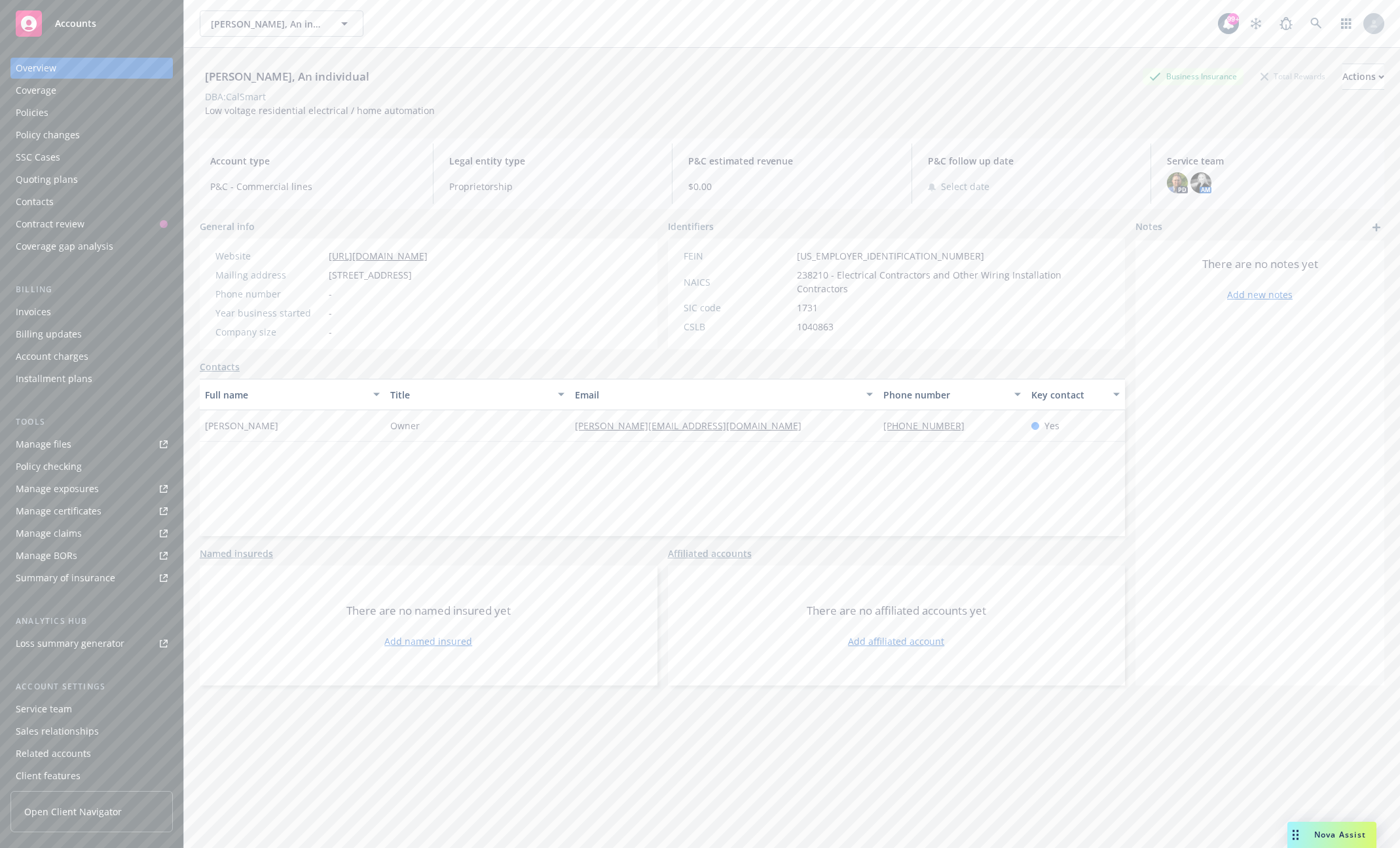
click at [1093, 280] on span "238210 - Electrical Contractors and Other Wiring Installation Contractors" at bounding box center [953, 281] width 313 height 27
drag, startPoint x: 1103, startPoint y: 275, endPoint x: 836, endPoint y: 273, distance: 267.0
click at [836, 273] on span "238210 - Electrical Contractors and Other Wiring Installation Contractors" at bounding box center [953, 281] width 313 height 27
copy span "Electrical Contractors and Other Wiring Installation Contractors"
click at [808, 274] on span "238210 - Electrical Contractors and Other Wiring Installation Contractors" at bounding box center [953, 281] width 313 height 27
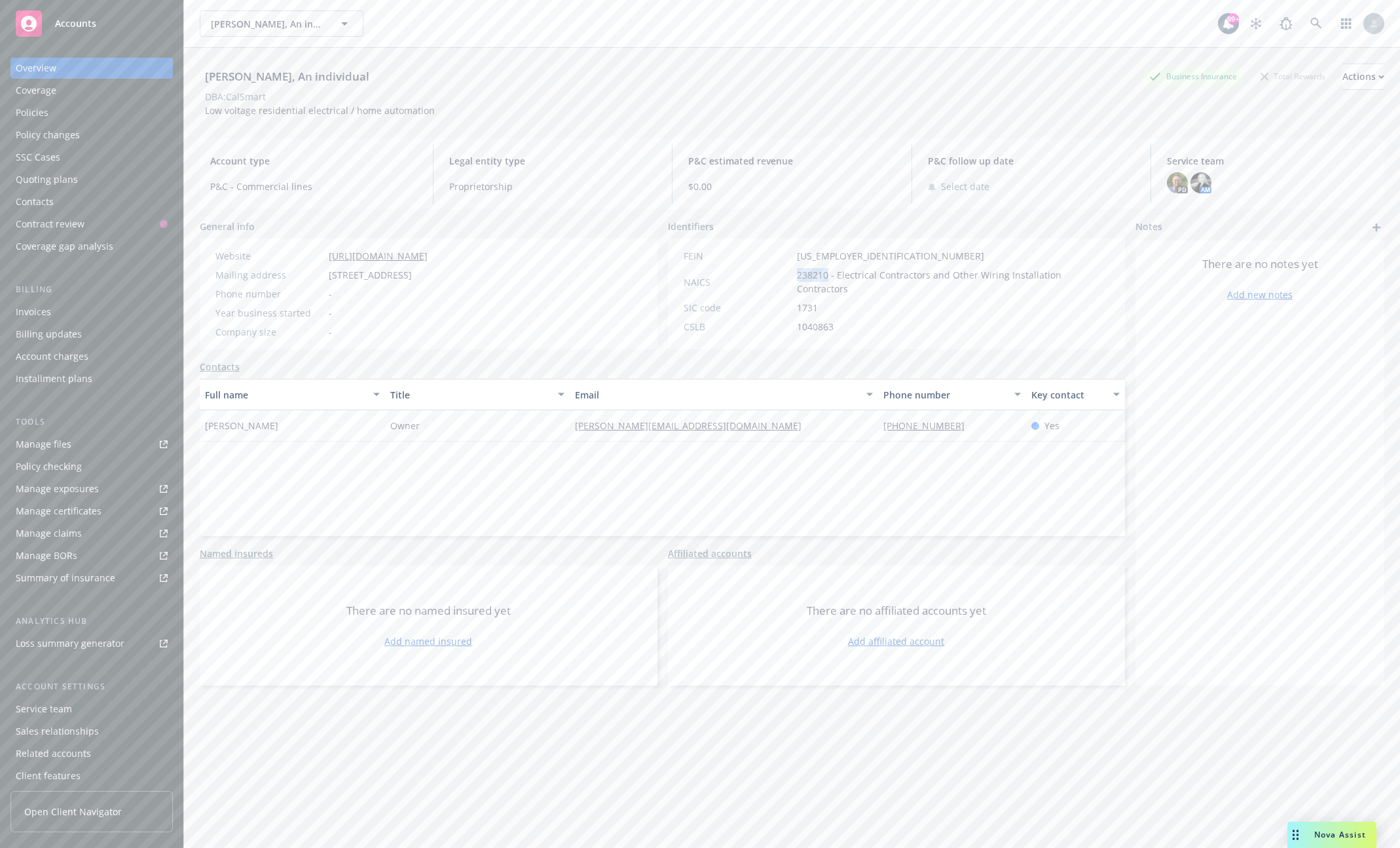
click at [808, 274] on span "238210 - Electrical Contractors and Other Wiring Installation Contractors" at bounding box center [953, 281] width 313 height 27
copy span "238210"
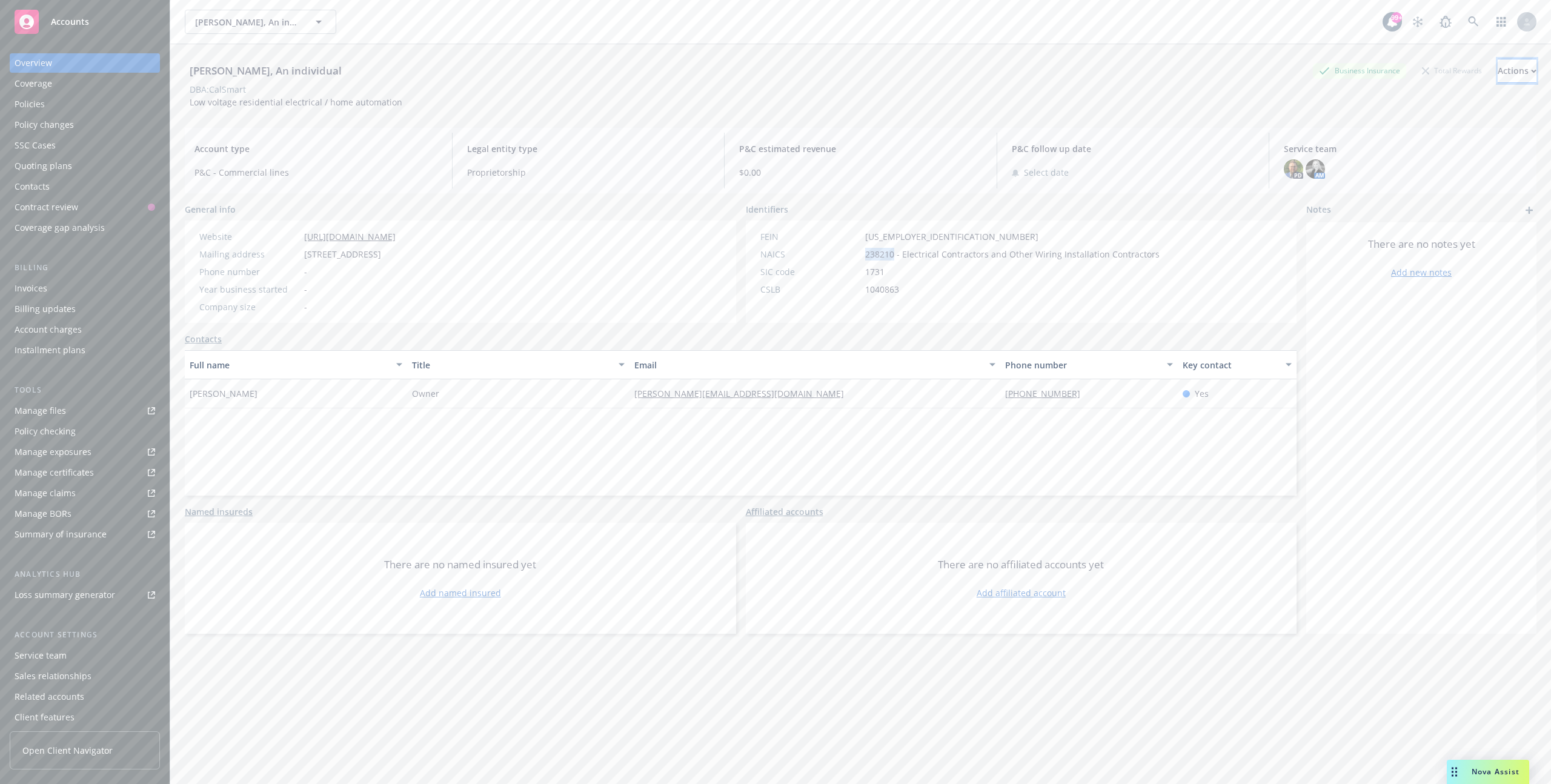
click at [1295, 74] on div "Actions" at bounding box center [1517, 71] width 39 height 23
click at [1295, 129] on link "Edit account summary" at bounding box center [1435, 128] width 198 height 24
select select "US"
select select "Proprietorship"
select select "CA"
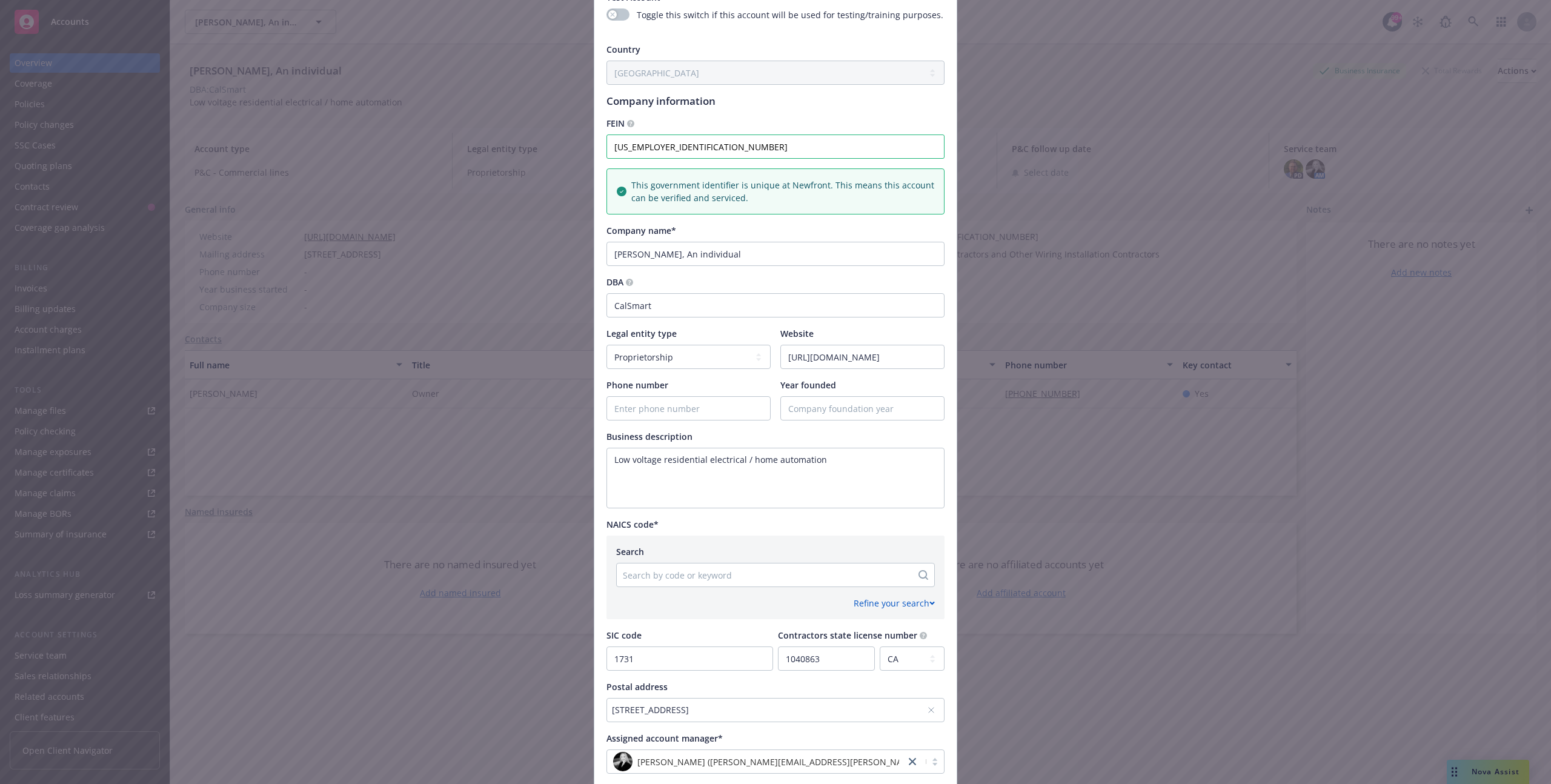
scroll to position [264, 0]
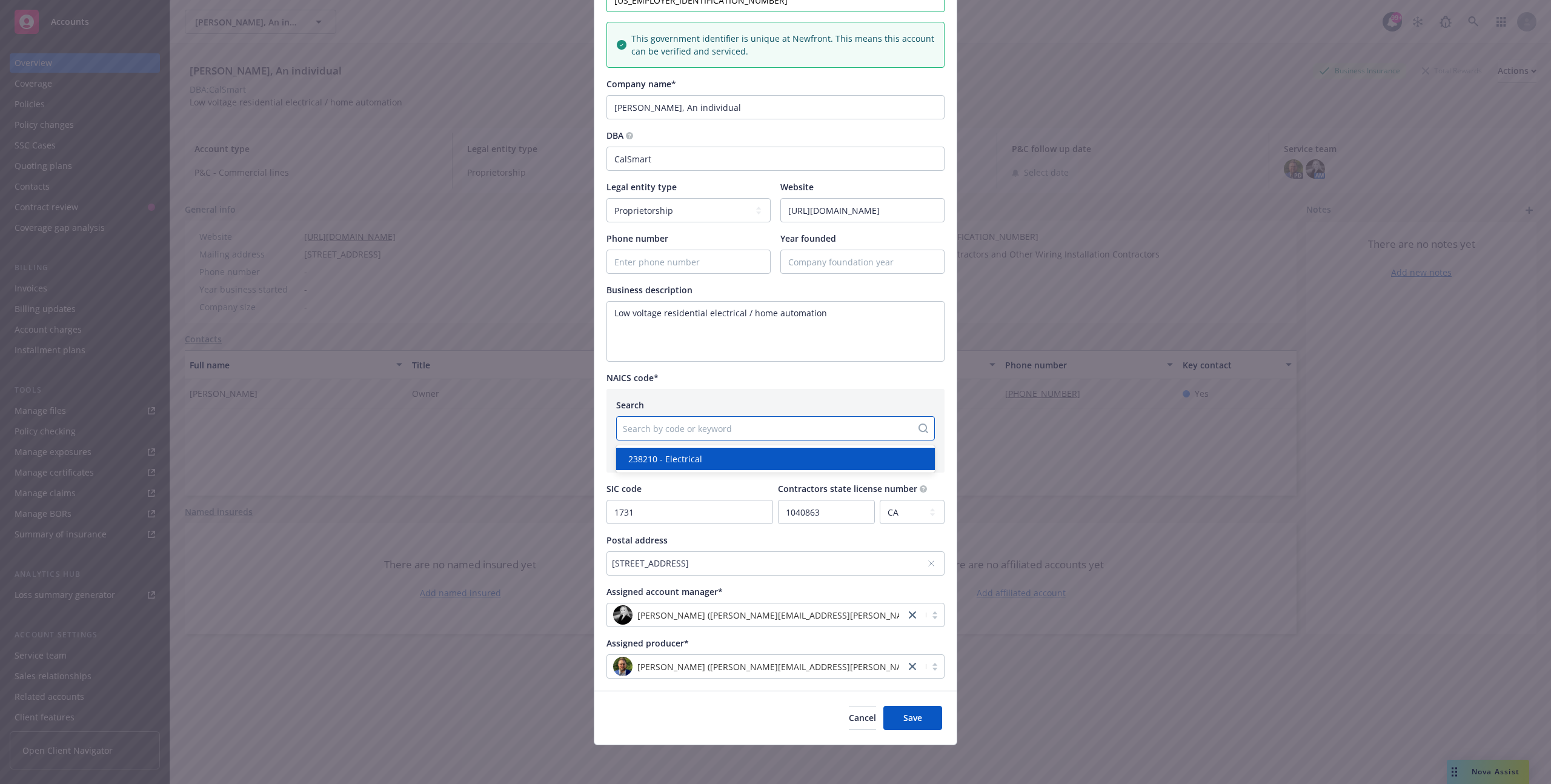
click at [673, 436] on div "Search by code or keyword" at bounding box center [764, 428] width 295 height 20
paste input "238210"
type input "238210"
click at [663, 457] on span "238210 - Electrical" at bounding box center [665, 459] width 74 height 13
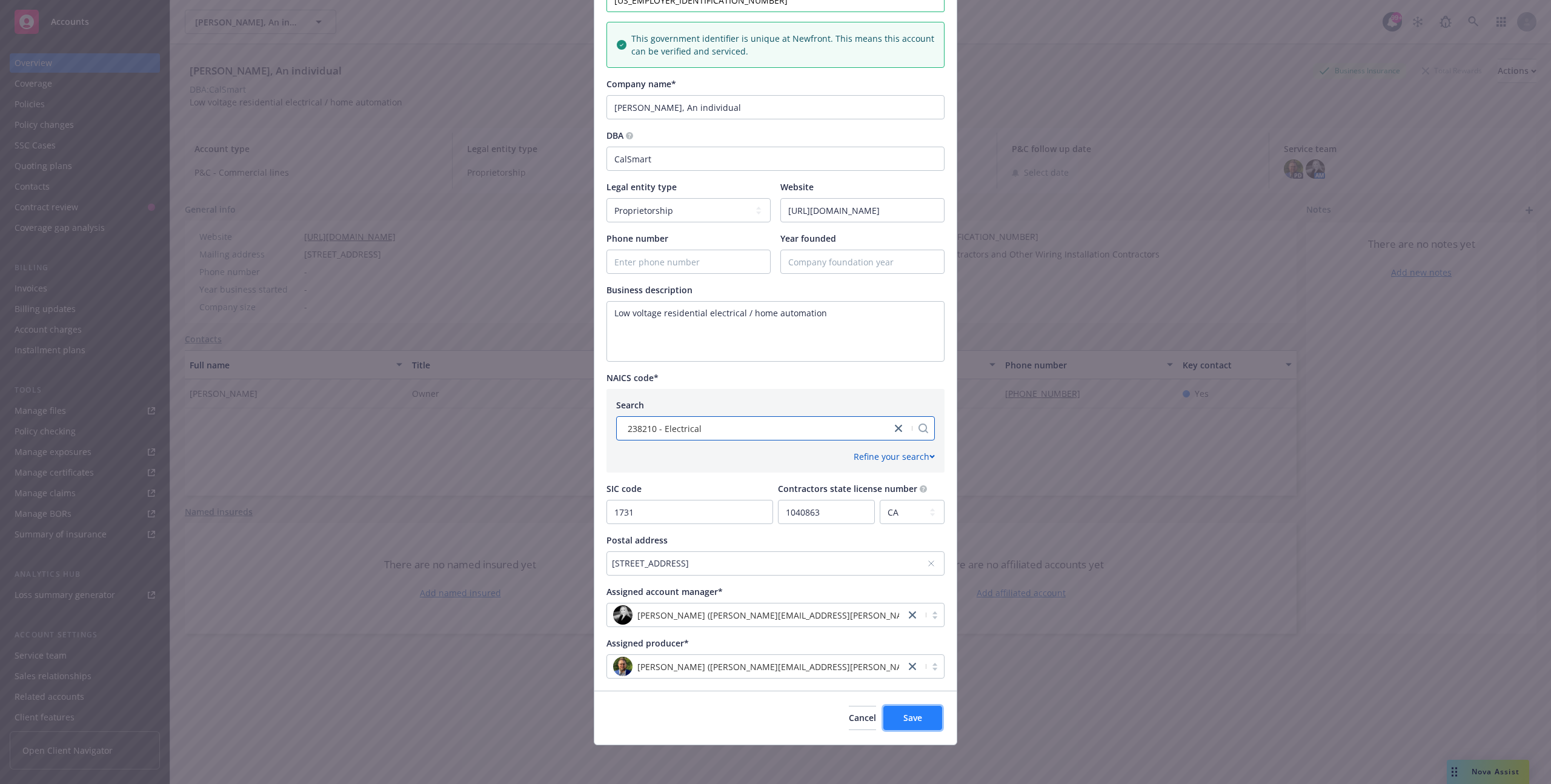
click at [910, 721] on span "Save" at bounding box center [913, 717] width 19 height 11
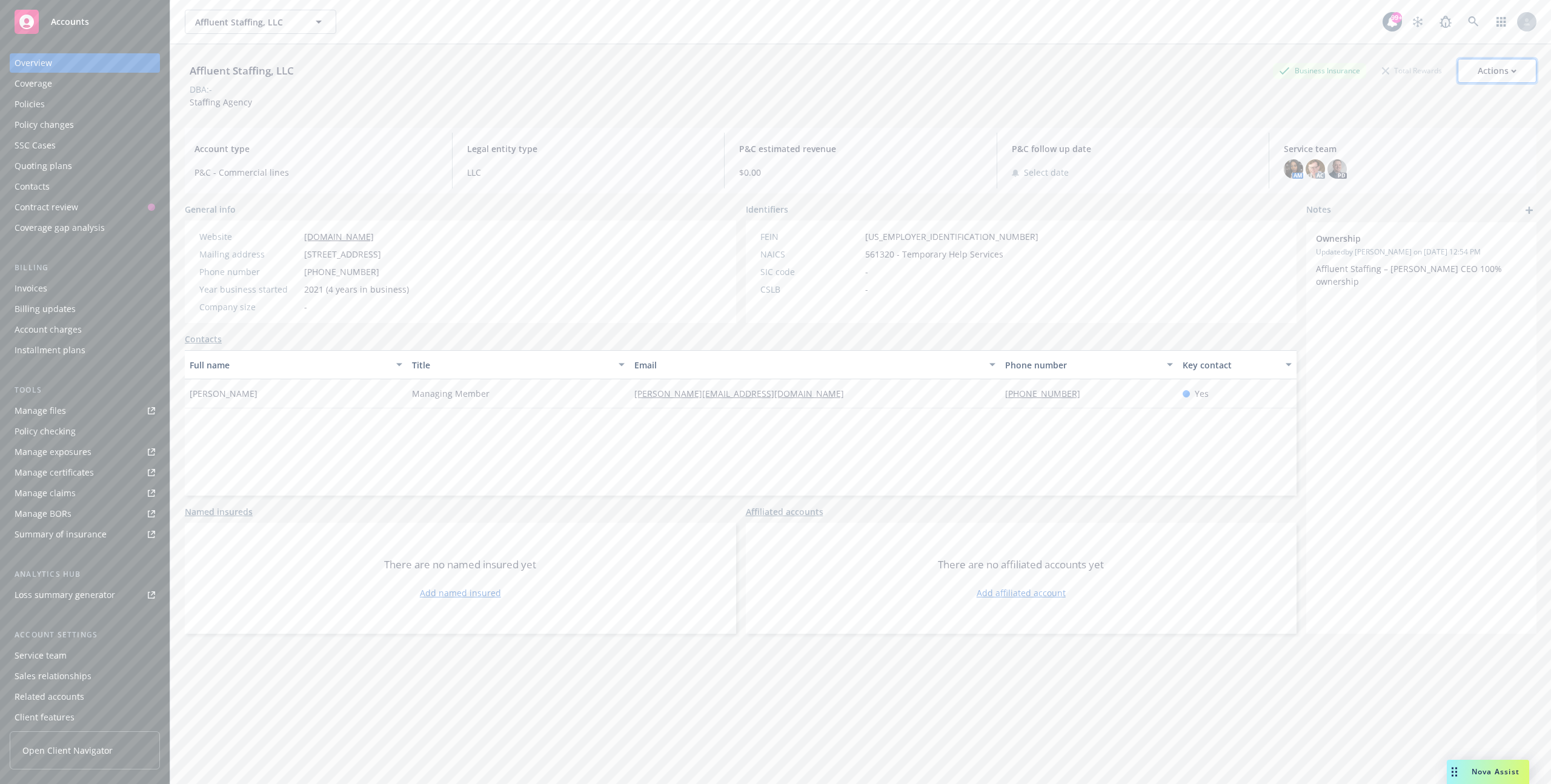
click at [1496, 71] on div "Actions" at bounding box center [1496, 71] width 39 height 23
click at [1379, 122] on link "Edit account summary" at bounding box center [1435, 128] width 198 height 24
select select "US"
select select "LLC"
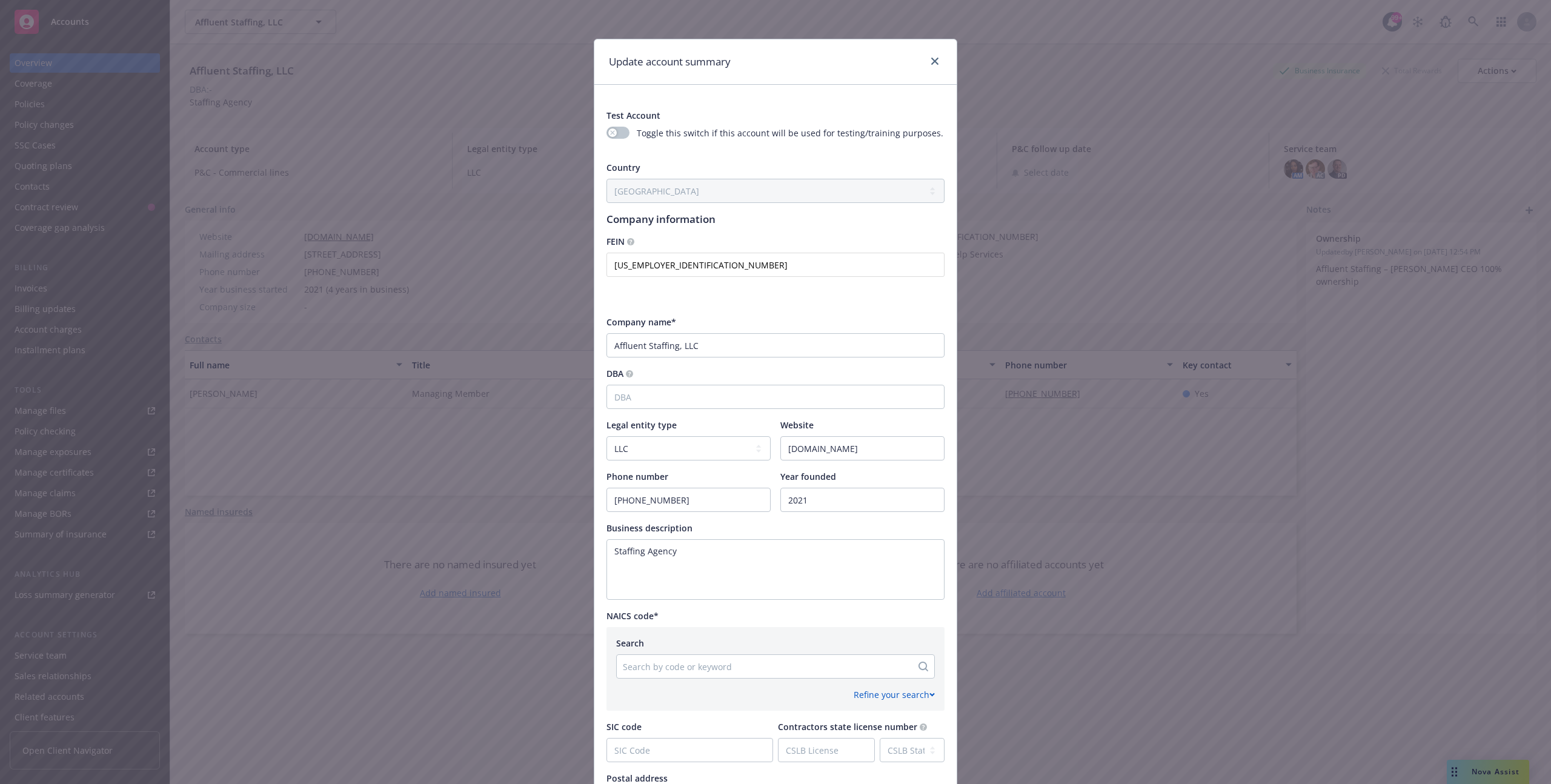
scroll to position [264, 0]
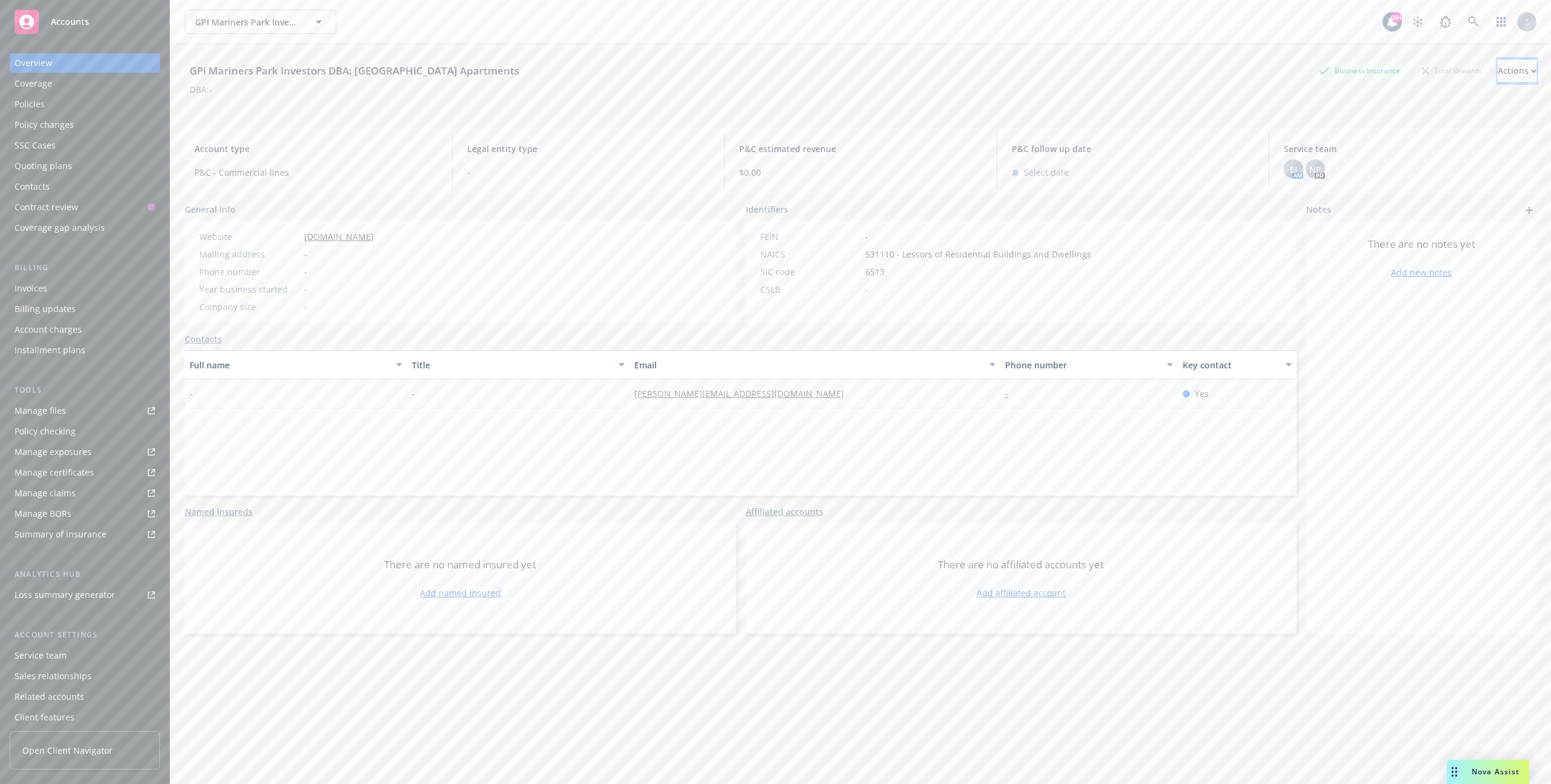
click at [1498, 71] on div "Actions" at bounding box center [1517, 71] width 39 height 23
click at [1370, 130] on link "Edit account summary" at bounding box center [1435, 128] width 198 height 24
select select "US"
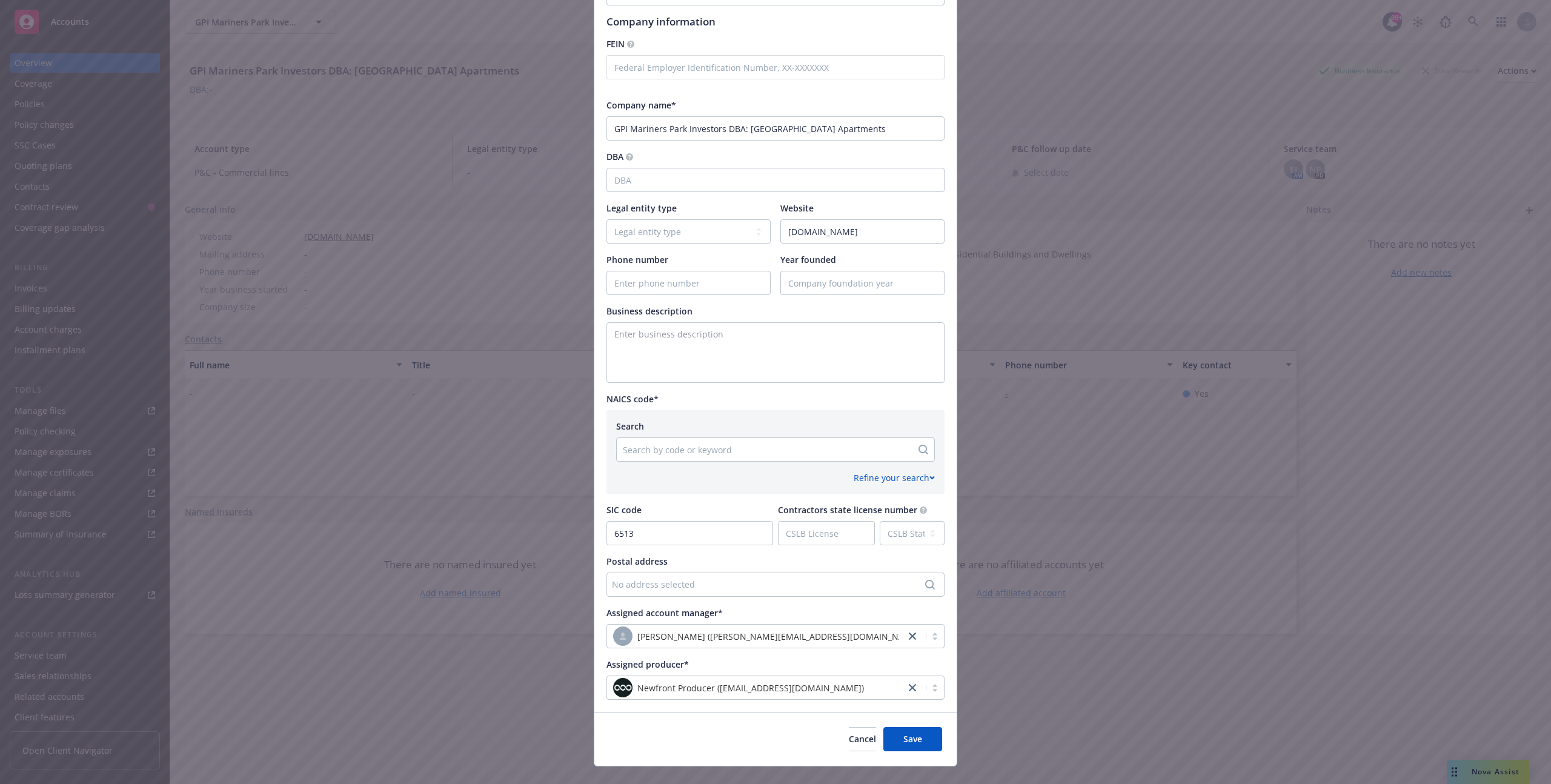
scroll to position [219, 0]
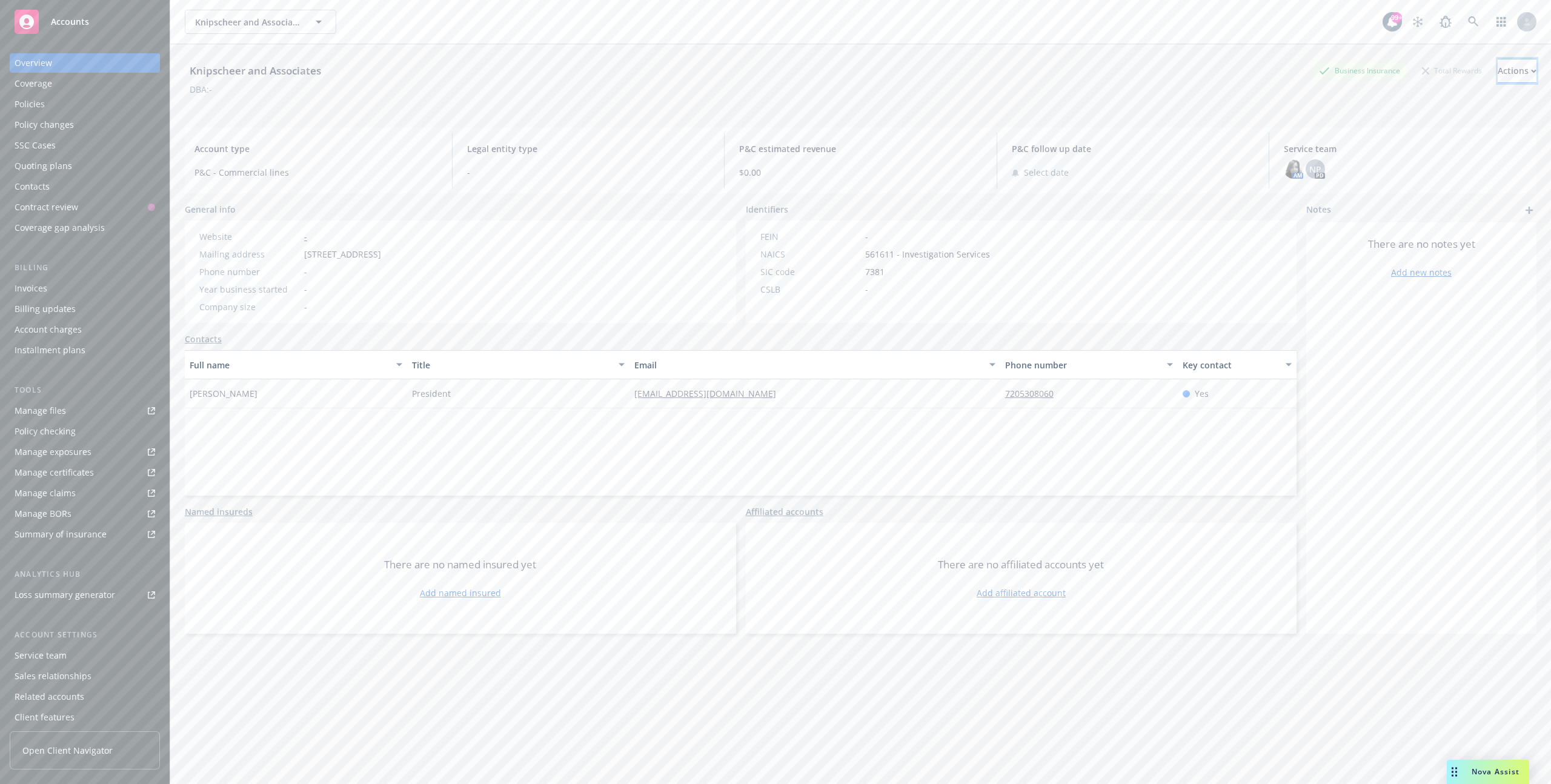
click at [1498, 78] on div "Actions" at bounding box center [1517, 71] width 39 height 23
click at [1378, 122] on link "Edit account summary" at bounding box center [1435, 128] width 198 height 24
select select "US"
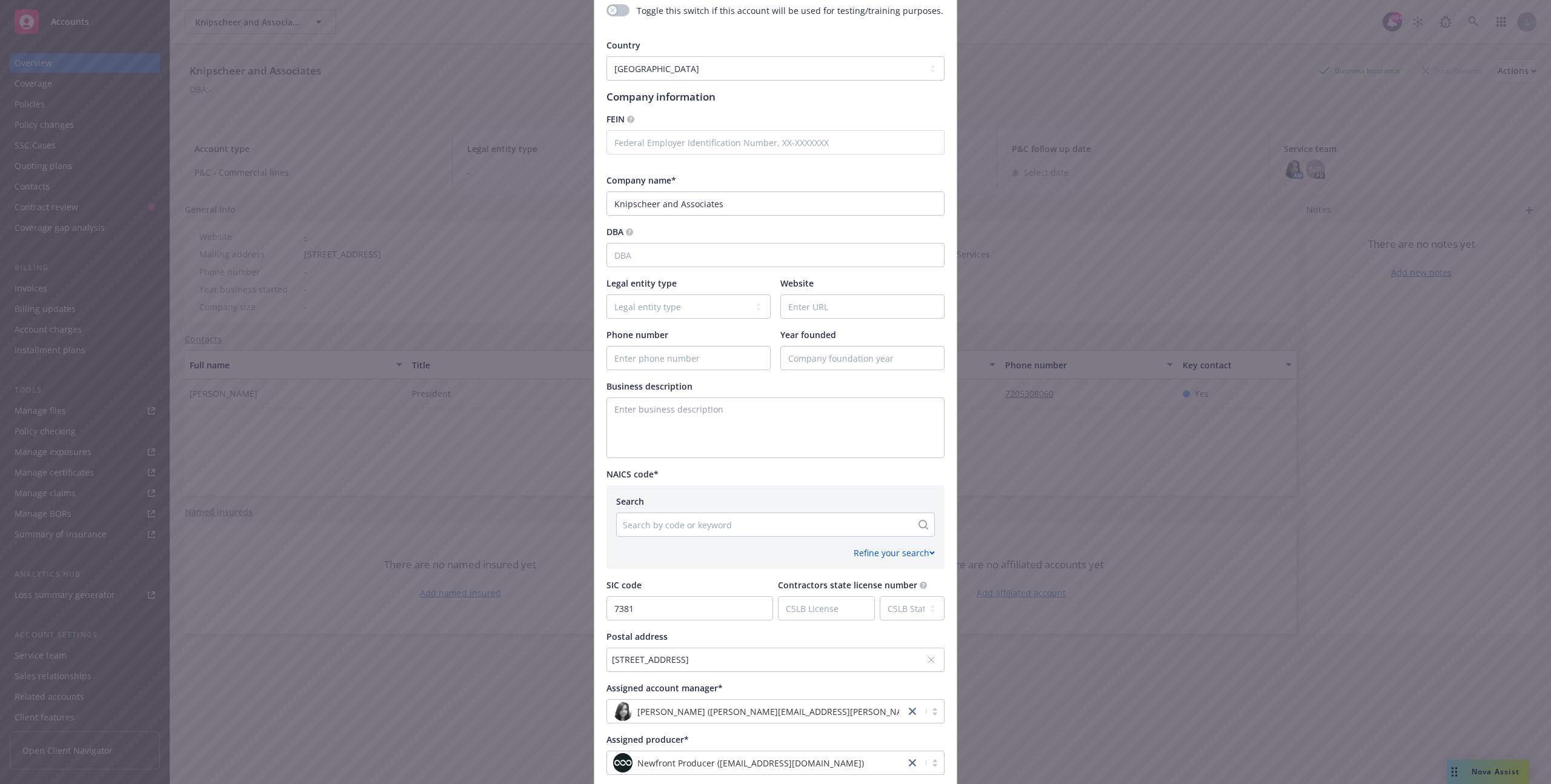
scroll to position [219, 0]
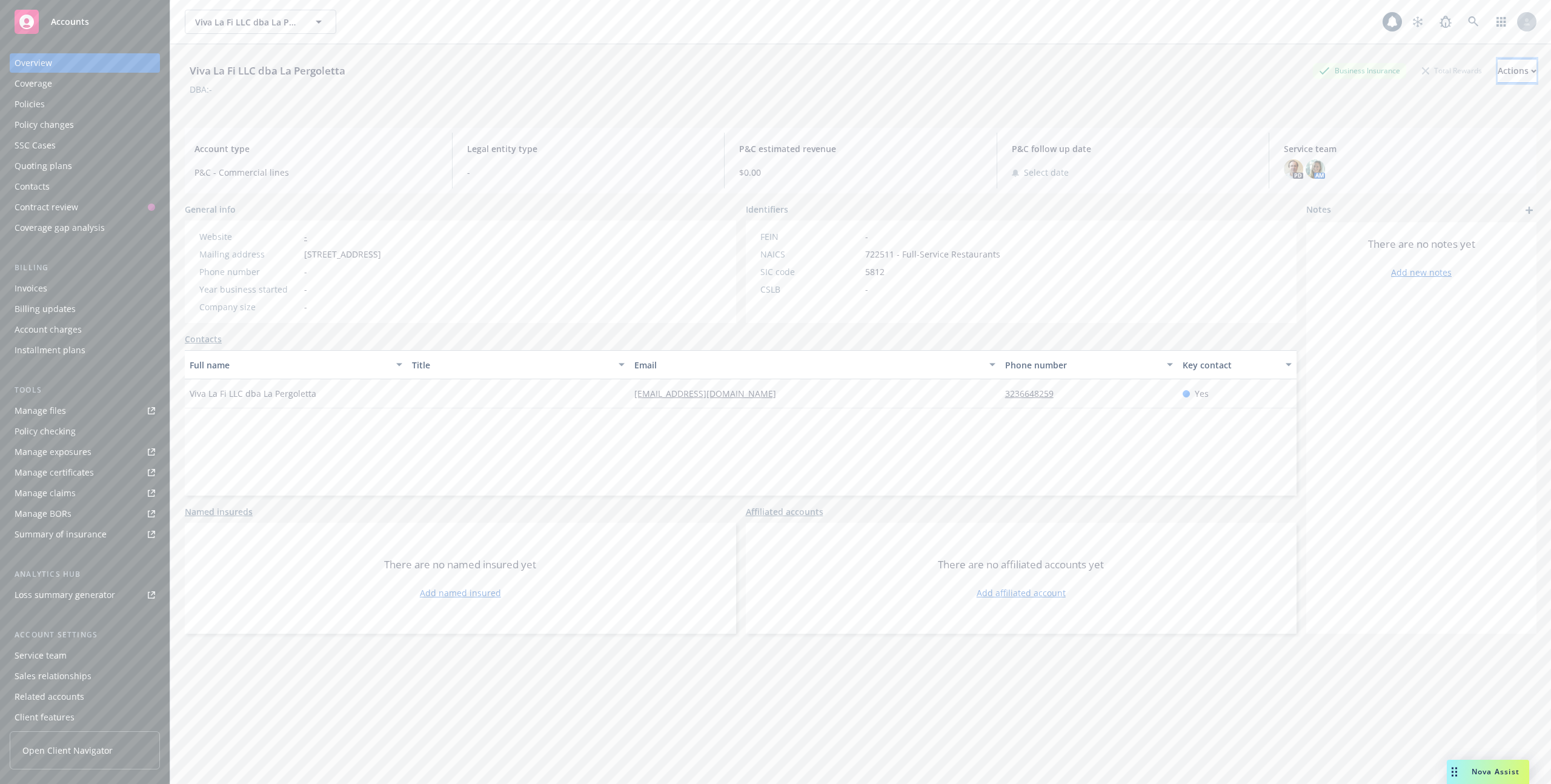
click at [1507, 70] on div "Actions" at bounding box center [1517, 71] width 39 height 23
click at [1401, 130] on link "Edit account summary" at bounding box center [1435, 128] width 198 height 24
select select "US"
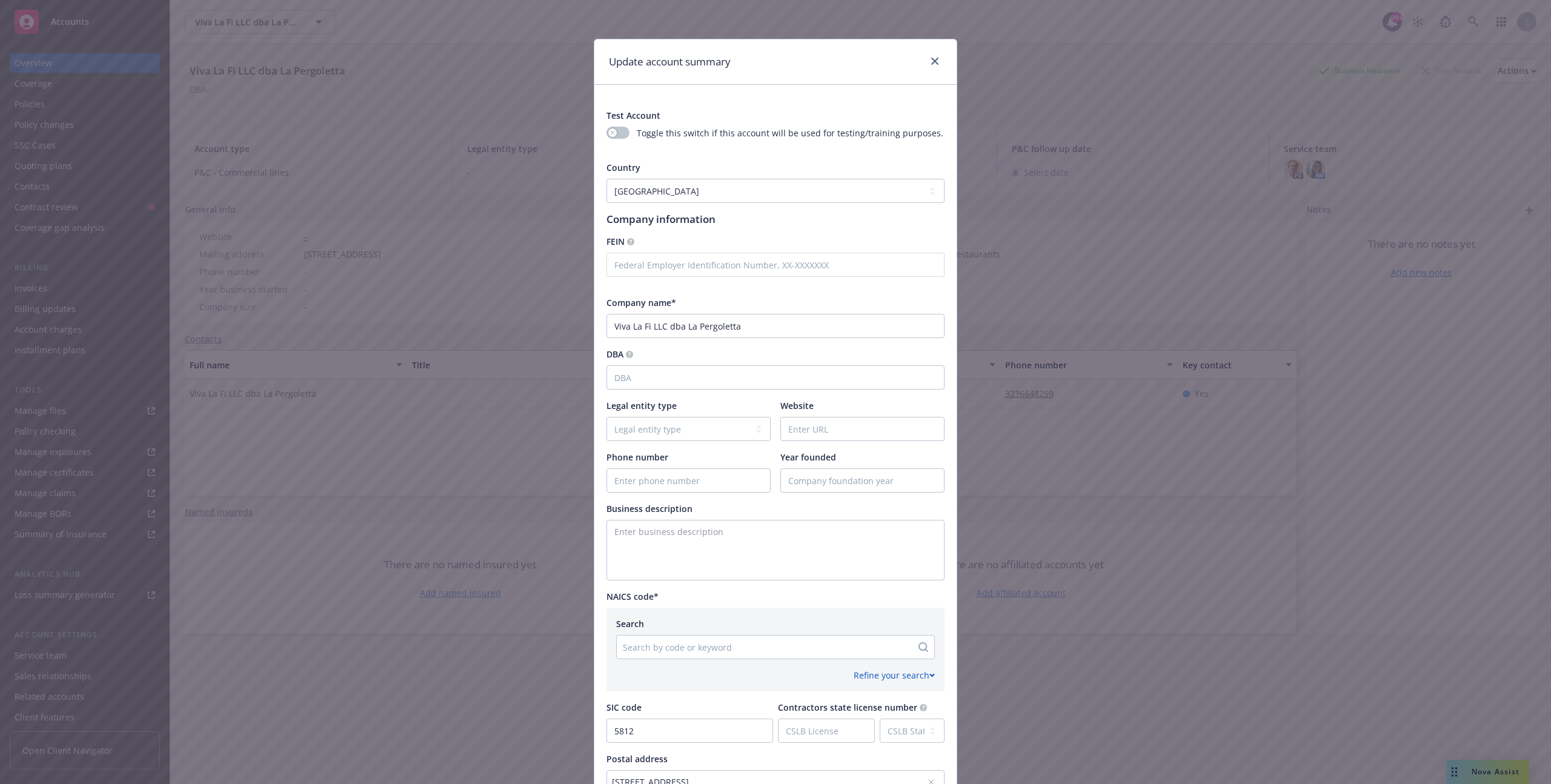
scroll to position [219, 0]
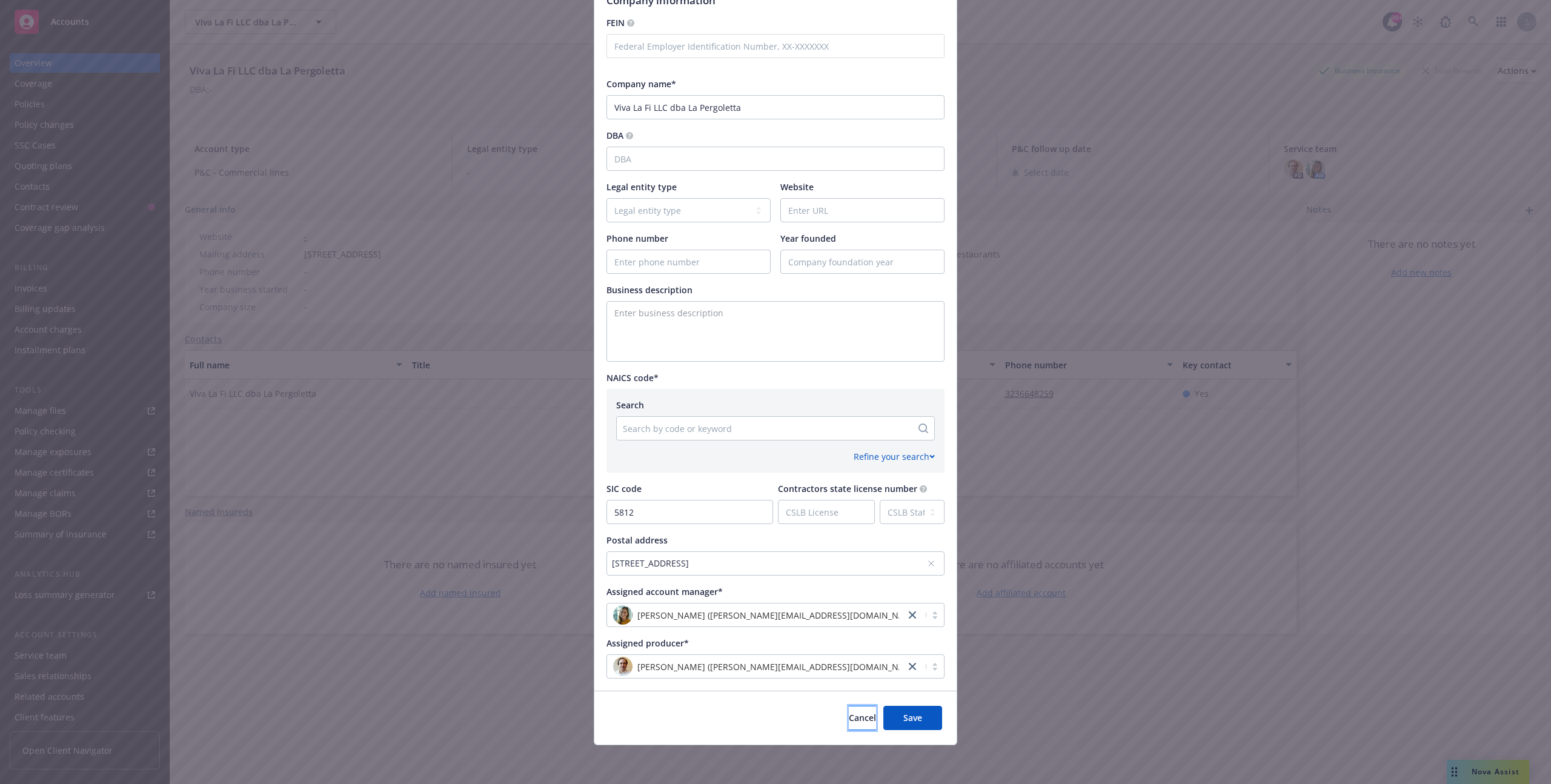
click at [856, 717] on button "Cancel" at bounding box center [863, 718] width 27 height 24
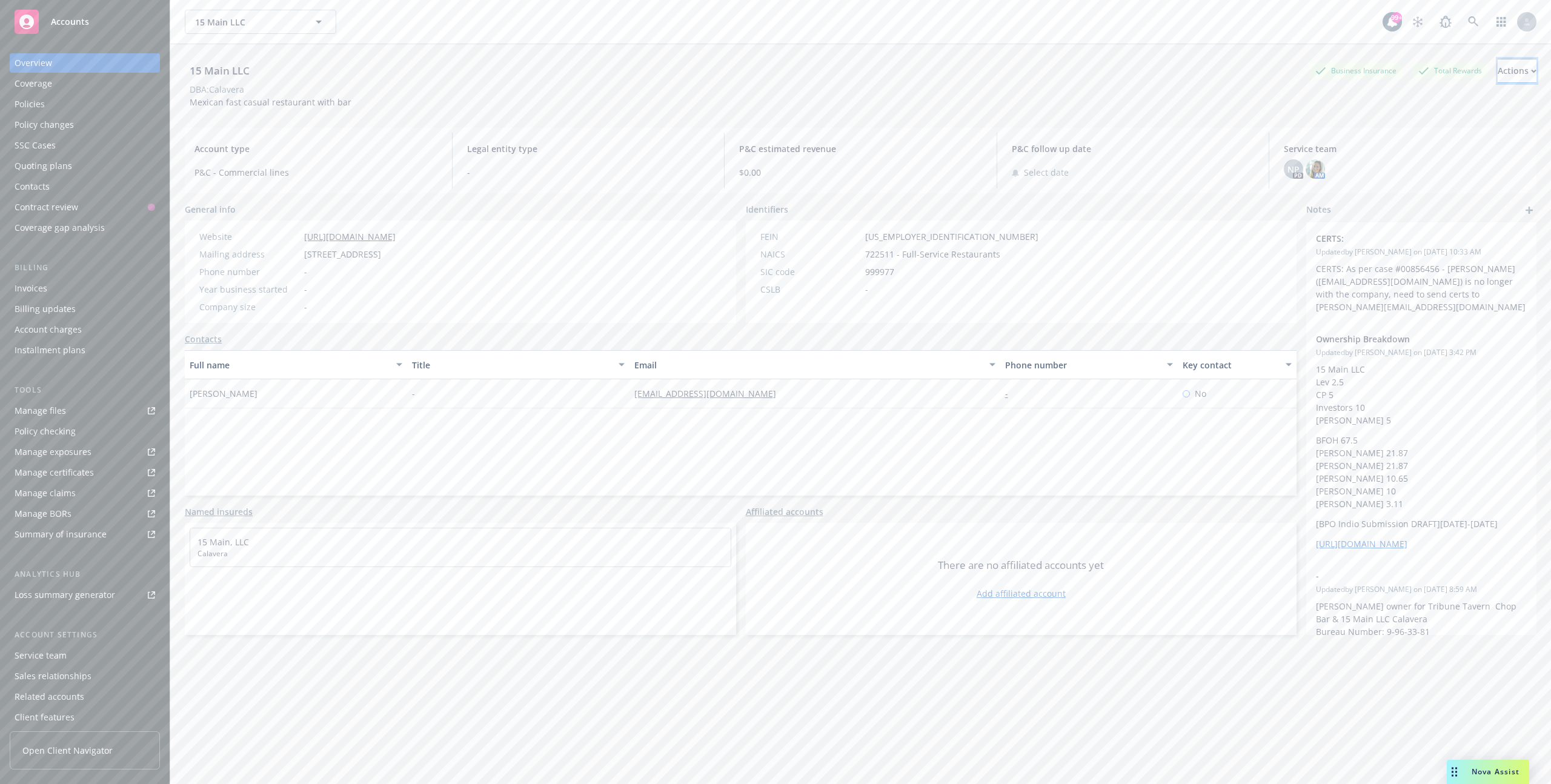
click at [1498, 80] on div "Actions" at bounding box center [1517, 71] width 39 height 23
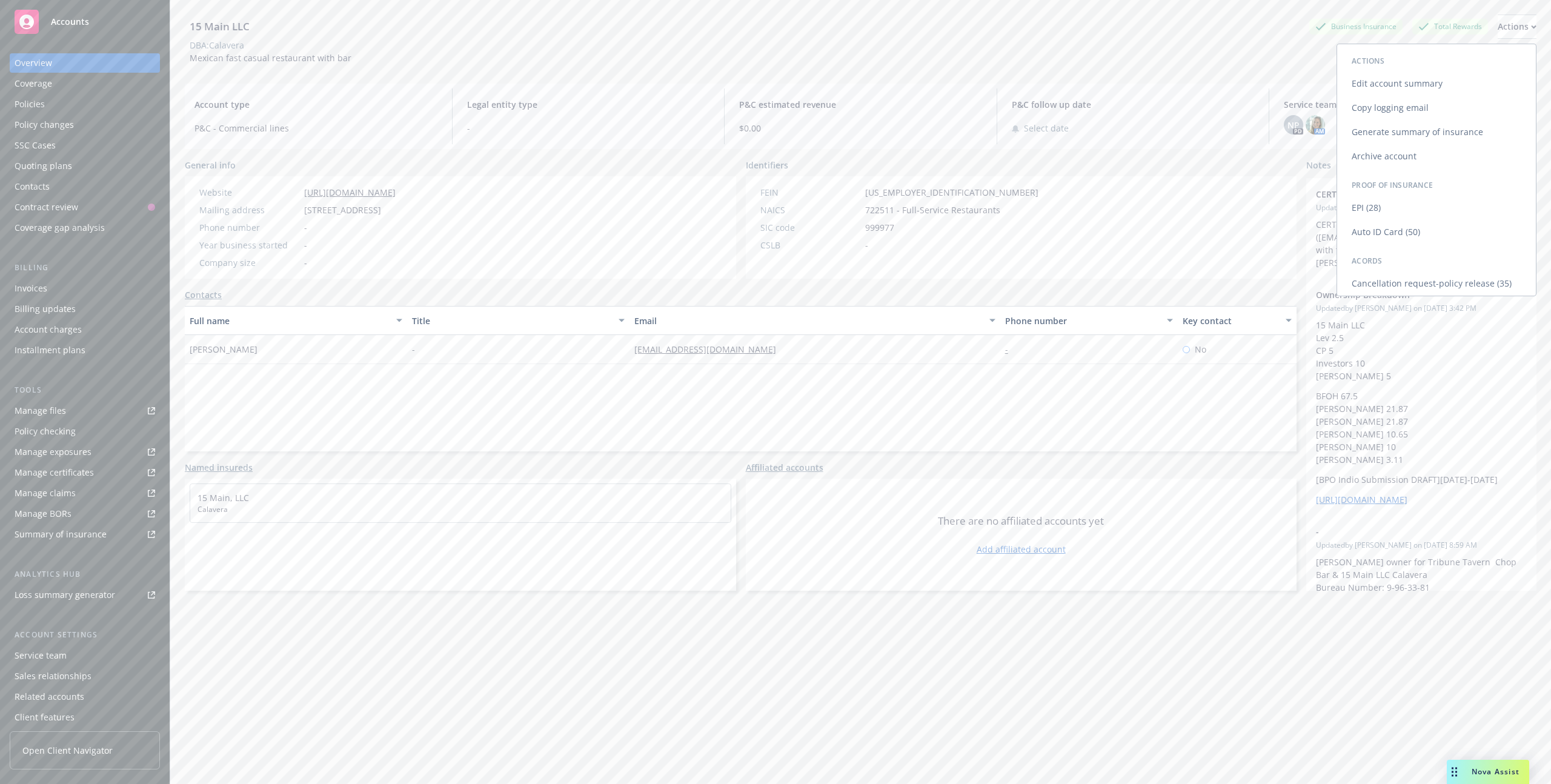
click at [1409, 85] on link "Edit account summary" at bounding box center [1435, 84] width 198 height 24
select select "US"
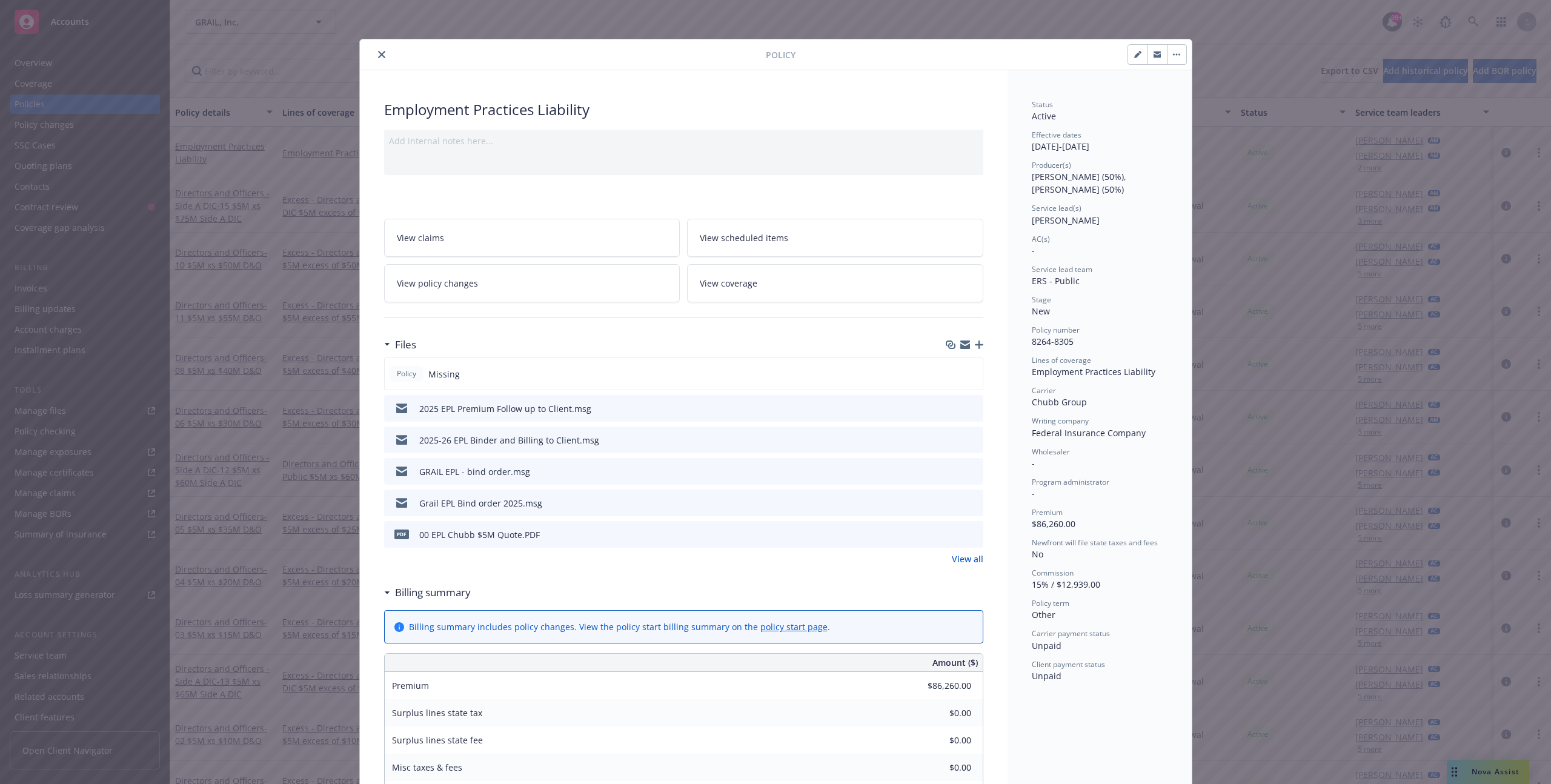
click at [385, 53] on button "close" at bounding box center [381, 54] width 14 height 14
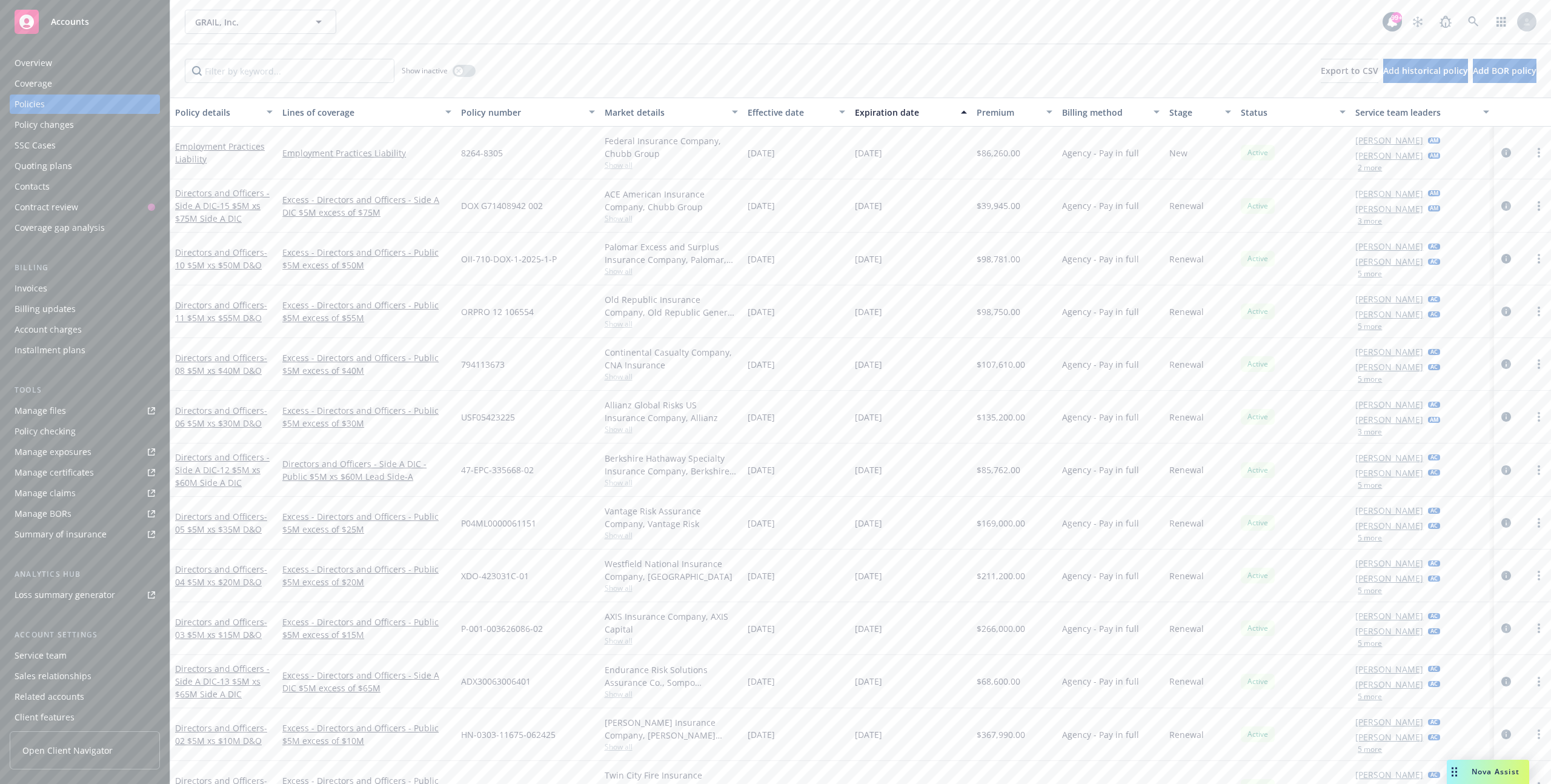
click at [40, 62] on div "Overview" at bounding box center [33, 63] width 37 height 20
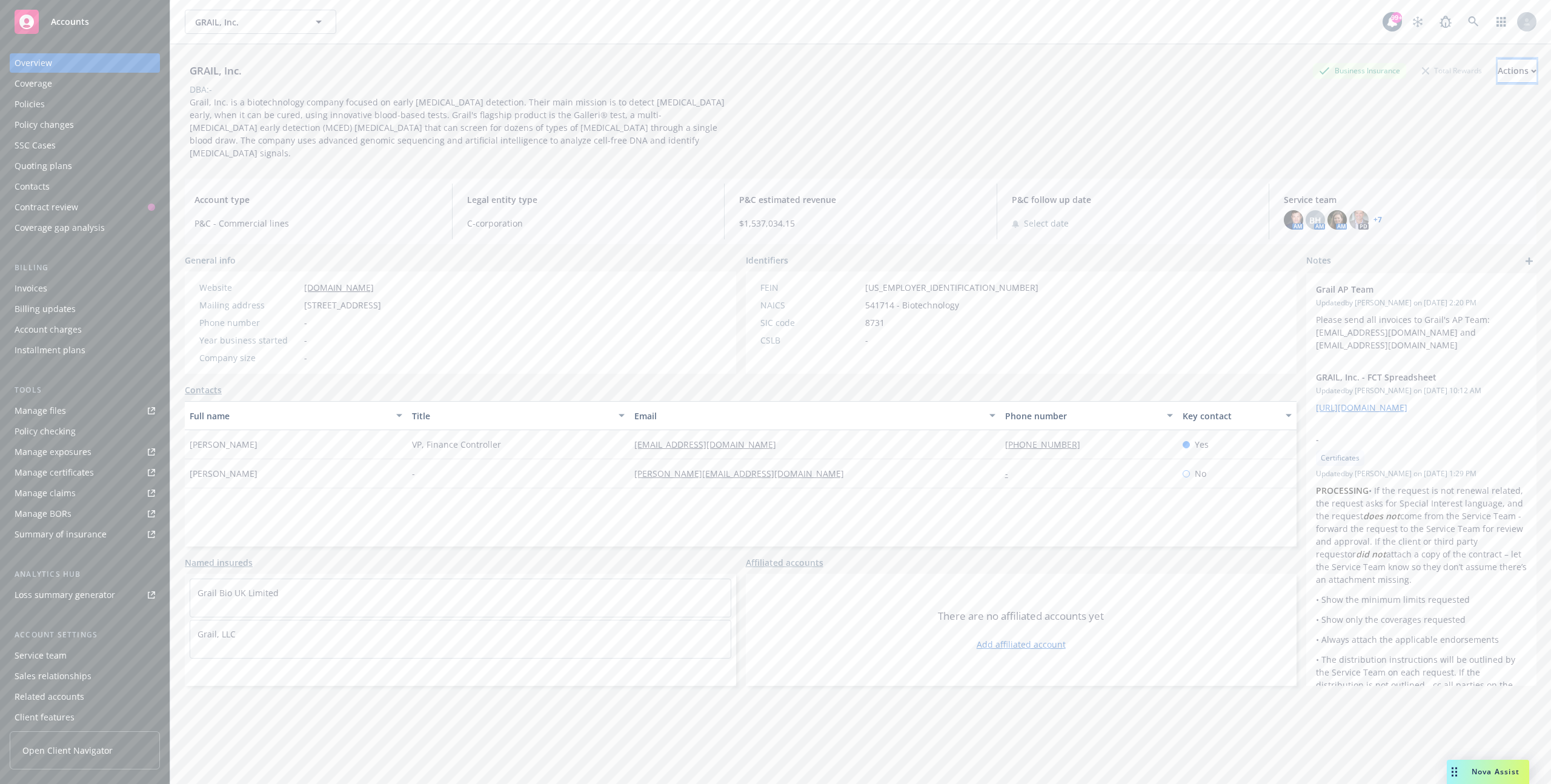
click at [1498, 78] on div "Actions" at bounding box center [1517, 71] width 39 height 23
click at [1405, 129] on link "Edit account summary" at bounding box center [1435, 128] width 198 height 24
select select "US"
select select "C-corporation"
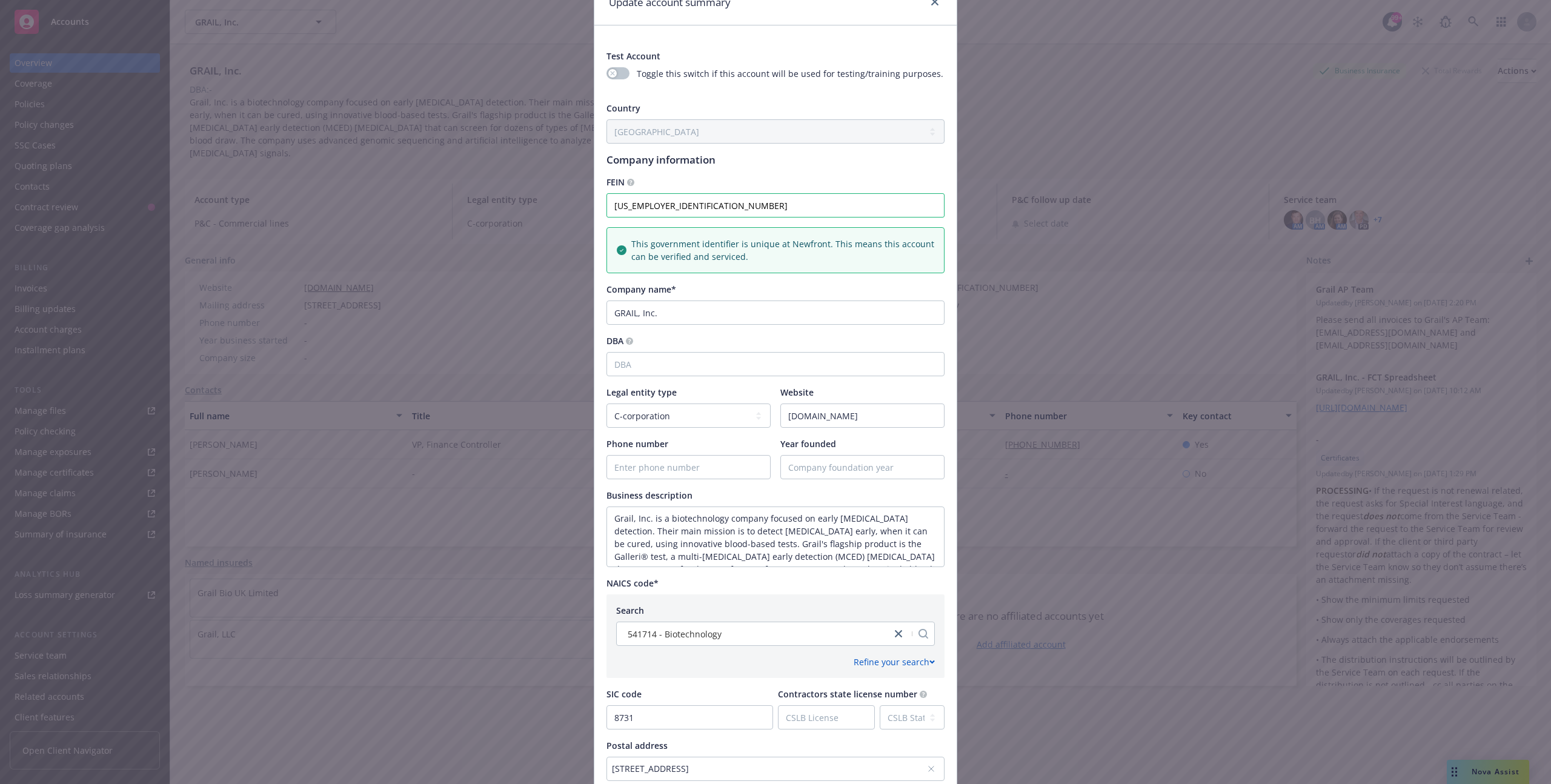
scroll to position [145, 0]
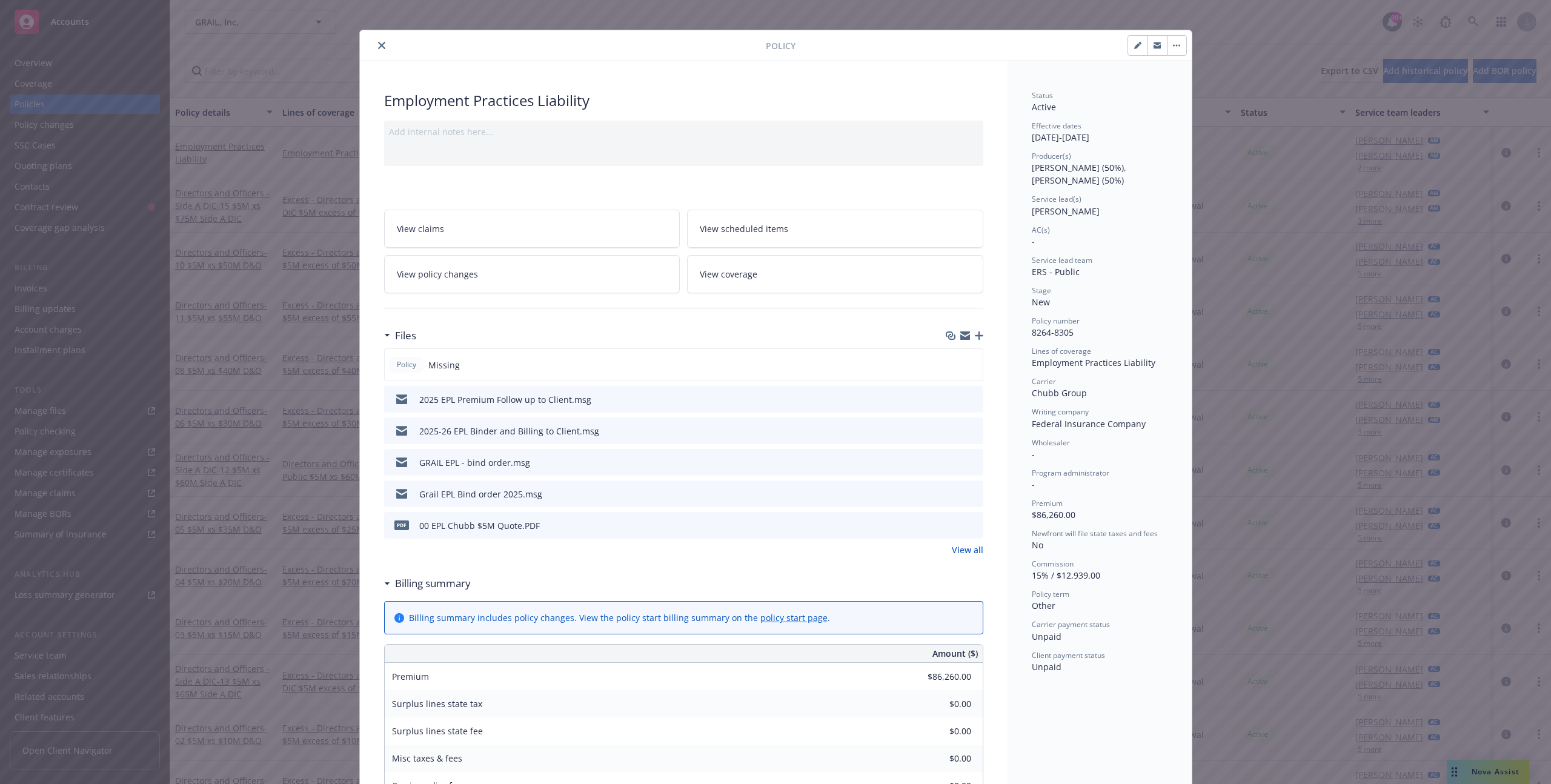
scroll to position [16, 0]
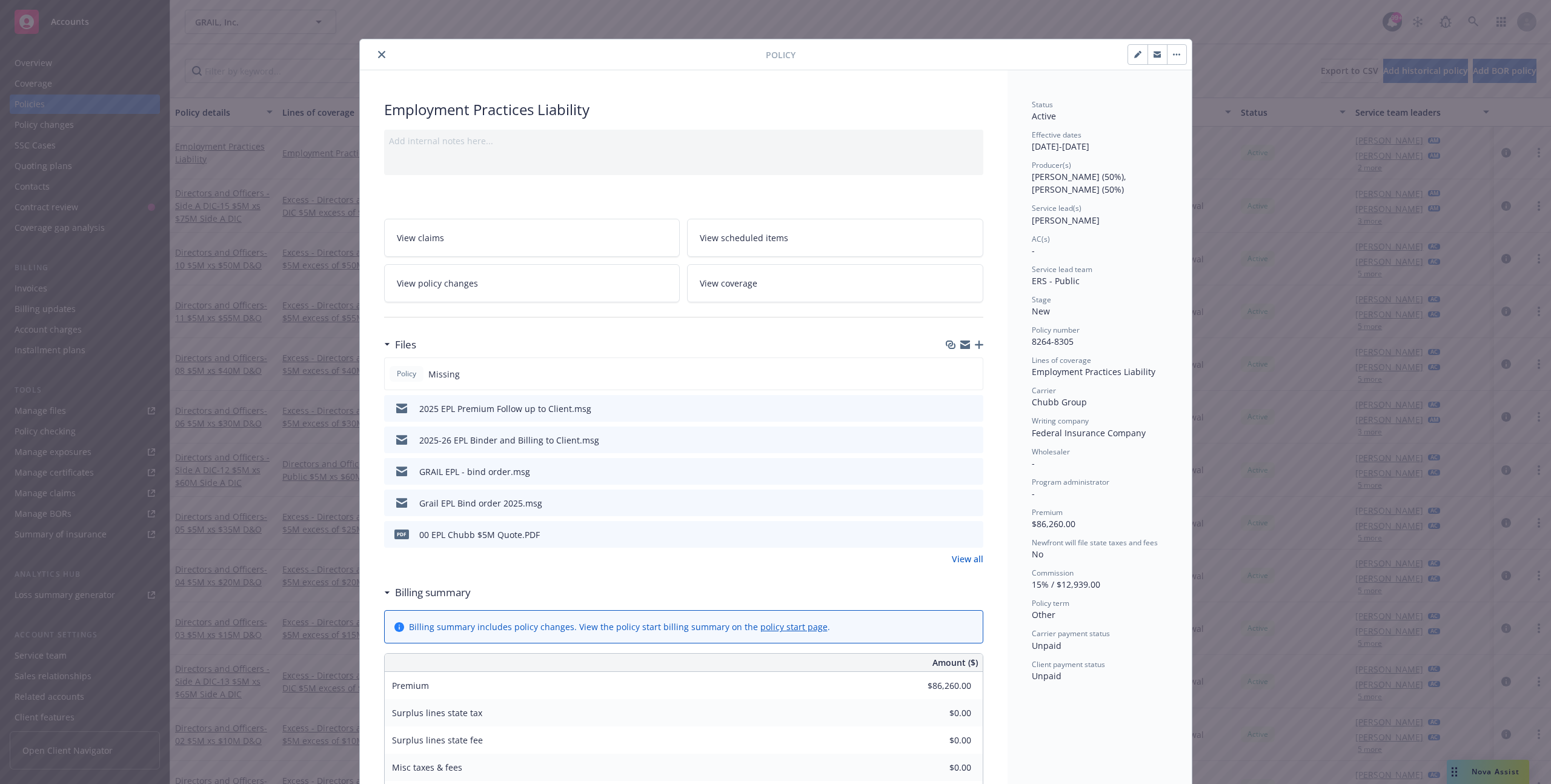
click at [749, 93] on div "Employment Practices Liability Add internal notes here... View claims View sche…" at bounding box center [684, 727] width 647 height 1314
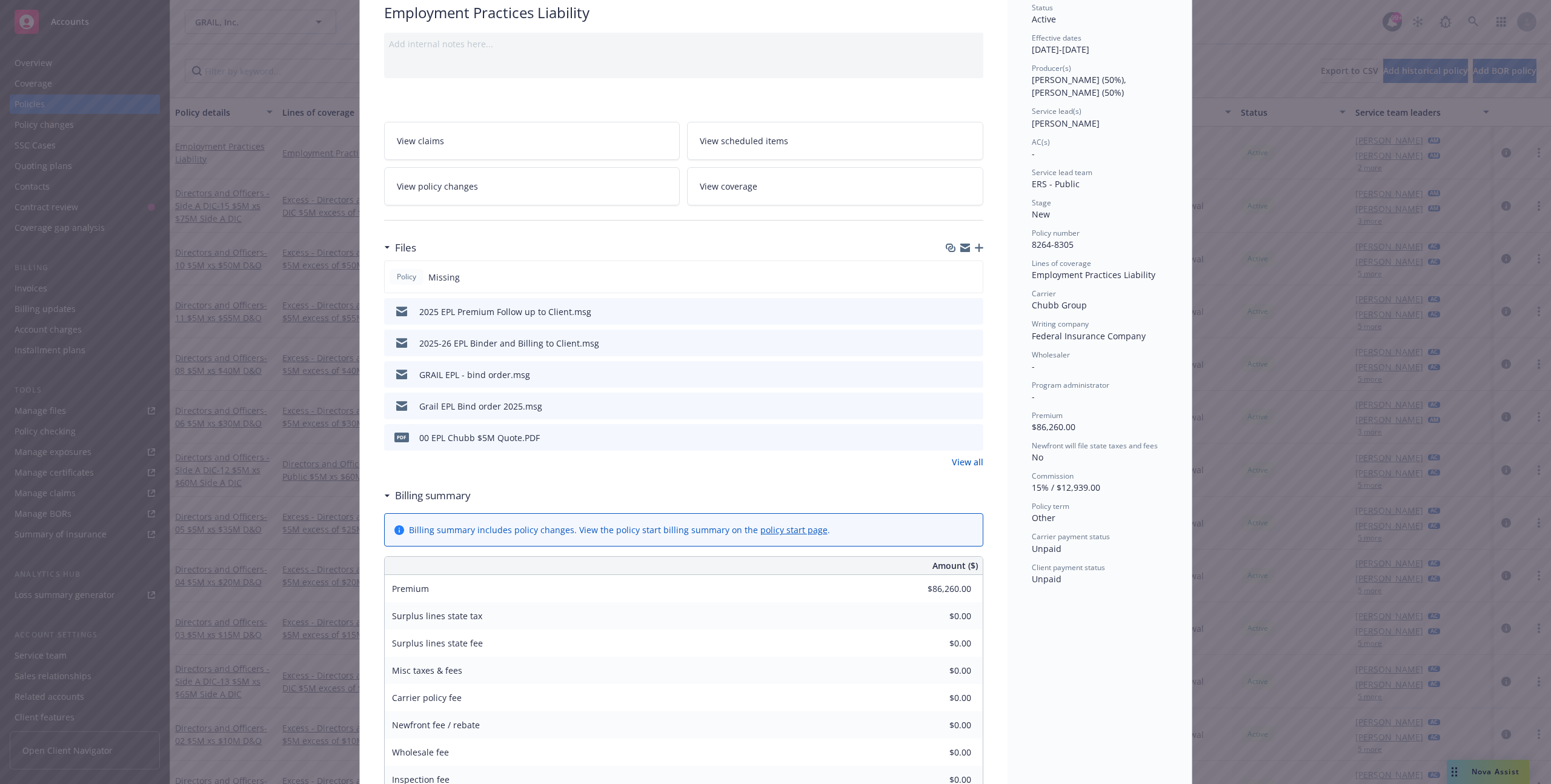
scroll to position [97, 0]
